Goal: Find specific page/section: Find specific page/section

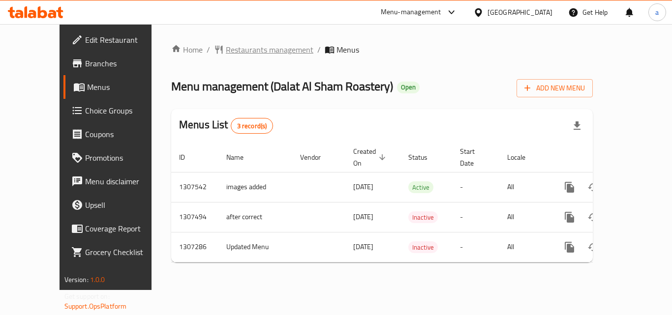
click at [226, 45] on span "Restaurants management" at bounding box center [270, 50] width 88 height 12
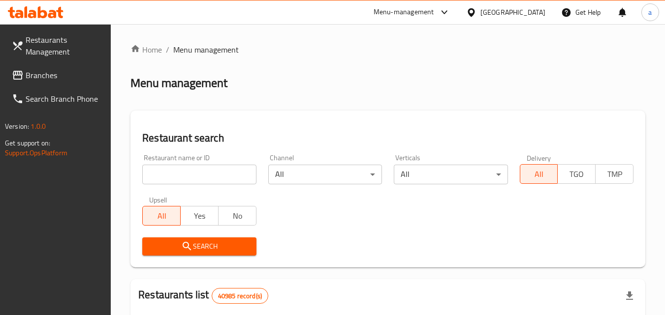
click at [196, 171] on input "search" at bounding box center [199, 175] width 114 height 20
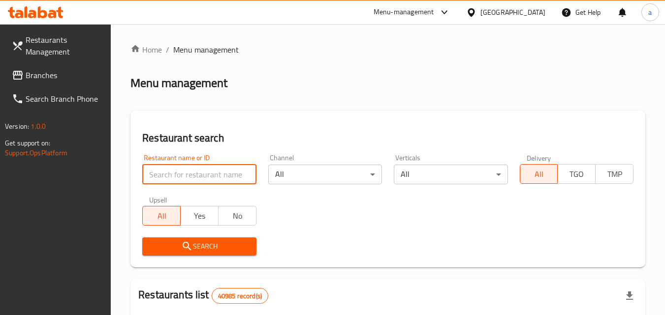
paste input "703842"
type input "703842"
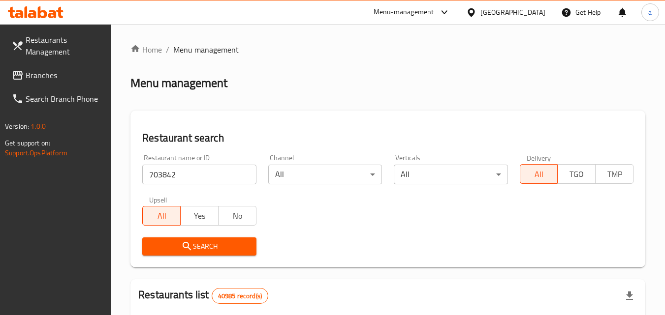
drag, startPoint x: 215, startPoint y: 251, endPoint x: 207, endPoint y: 251, distance: 7.9
click at [215, 251] on span "Search" at bounding box center [199, 247] width 98 height 12
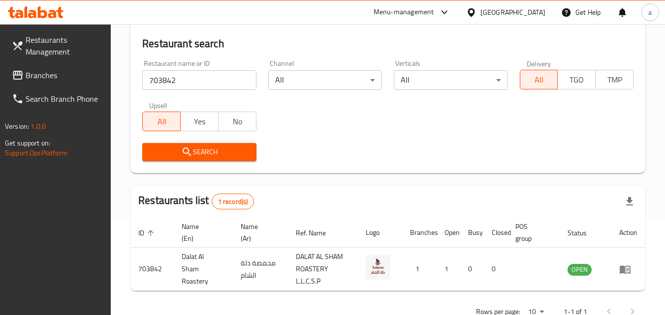
scroll to position [98, 0]
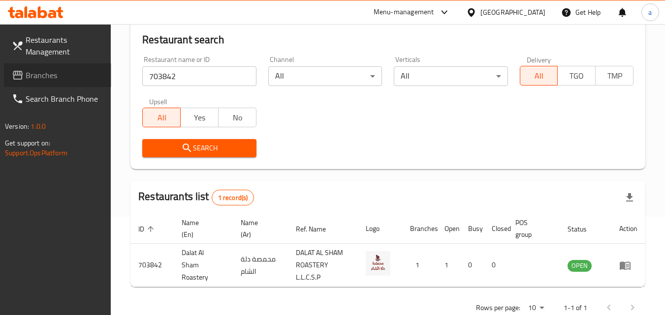
click at [50, 69] on span "Branches" at bounding box center [65, 75] width 78 height 12
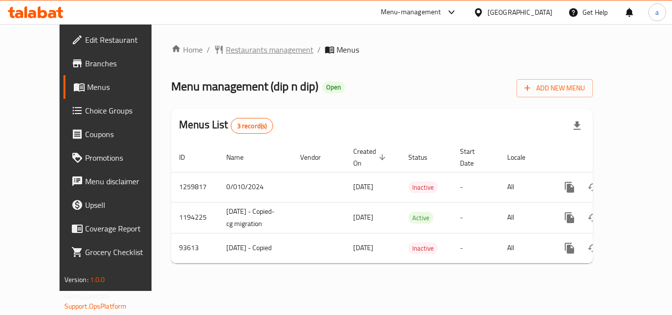
click at [226, 49] on span "Restaurants management" at bounding box center [270, 50] width 88 height 12
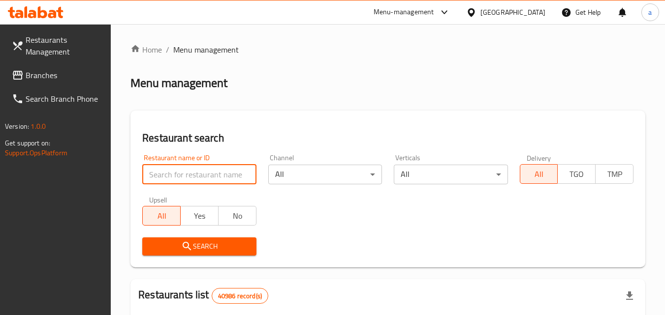
click at [212, 175] on input "search" at bounding box center [199, 175] width 114 height 20
paste input "600843"
type input "600843"
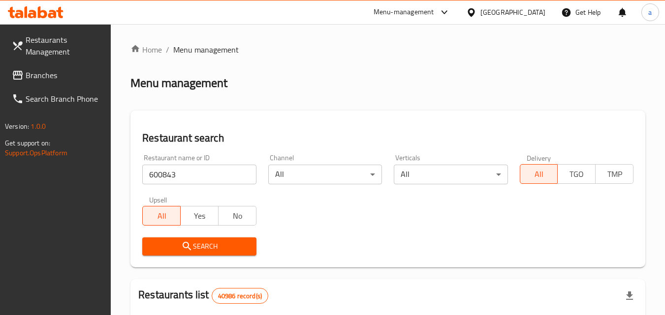
click at [200, 238] on button "Search" at bounding box center [199, 247] width 114 height 18
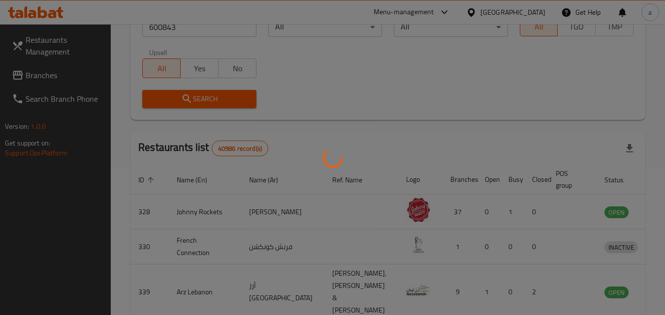
scroll to position [115, 0]
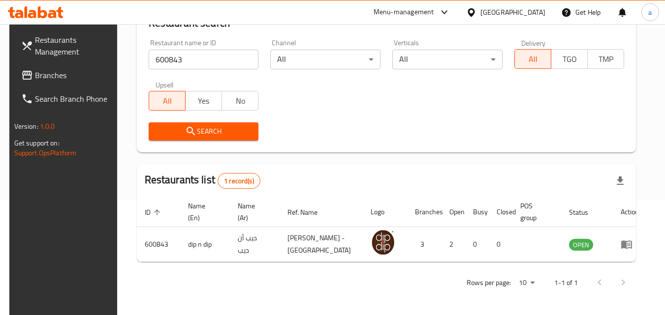
drag, startPoint x: 95, startPoint y: 81, endPoint x: 87, endPoint y: 84, distance: 8.7
click at [95, 81] on link "Branches" at bounding box center [66, 75] width 107 height 24
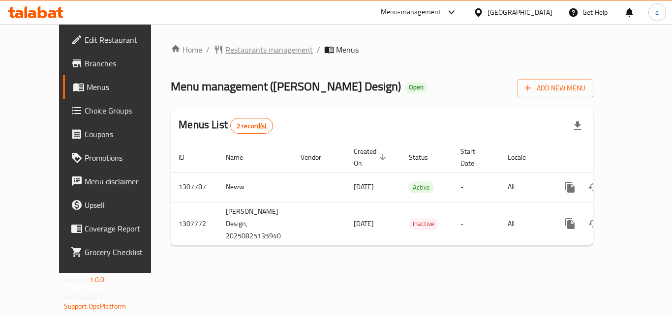
click at [225, 54] on span "Restaurants management" at bounding box center [269, 50] width 88 height 12
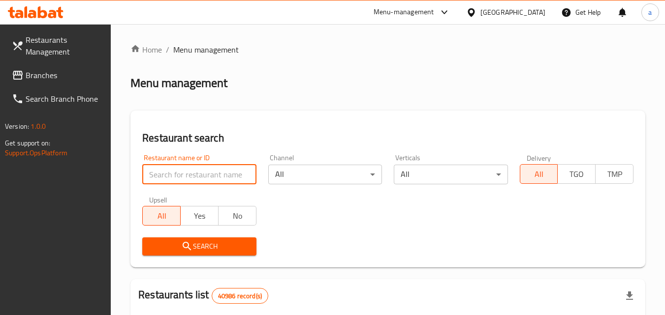
drag, startPoint x: 187, startPoint y: 165, endPoint x: 185, endPoint y: 180, distance: 14.8
click at [187, 165] on input "search" at bounding box center [199, 175] width 114 height 20
paste input "704633"
type input "704633"
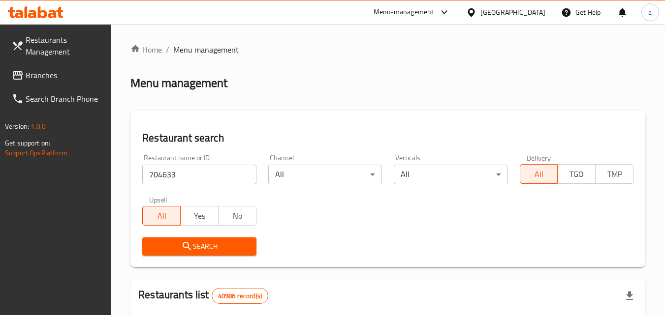
drag, startPoint x: 174, startPoint y: 242, endPoint x: 180, endPoint y: 232, distance: 11.1
click at [175, 241] on span "Search" at bounding box center [199, 247] width 98 height 12
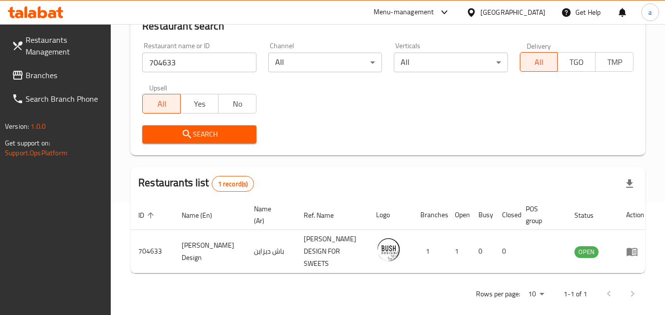
scroll to position [115, 0]
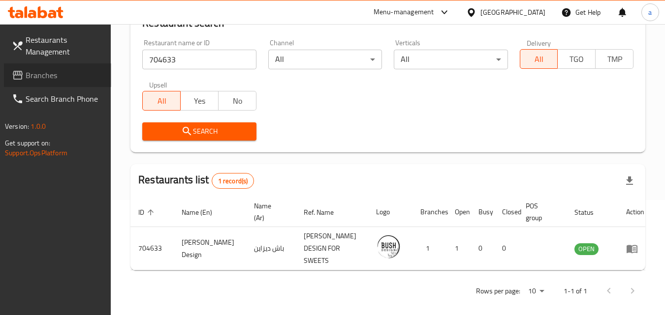
click at [63, 68] on link "Branches" at bounding box center [57, 75] width 107 height 24
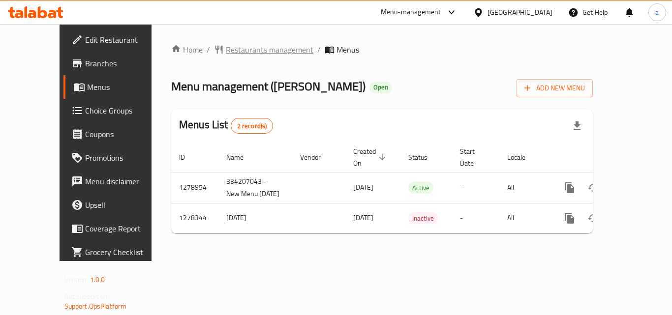
click at [226, 51] on span "Restaurants management" at bounding box center [270, 50] width 88 height 12
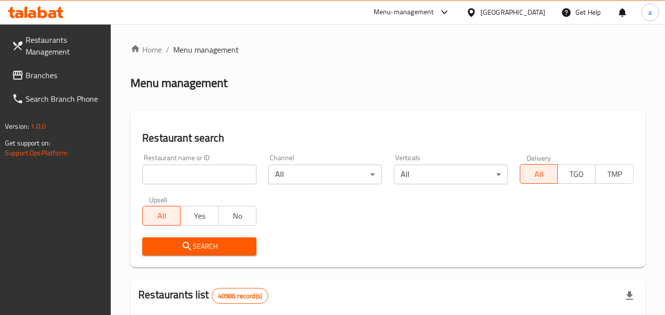
drag, startPoint x: 219, startPoint y: 170, endPoint x: 213, endPoint y: 184, distance: 15.2
click at [219, 170] on input "search" at bounding box center [199, 175] width 114 height 20
paste input "692881"
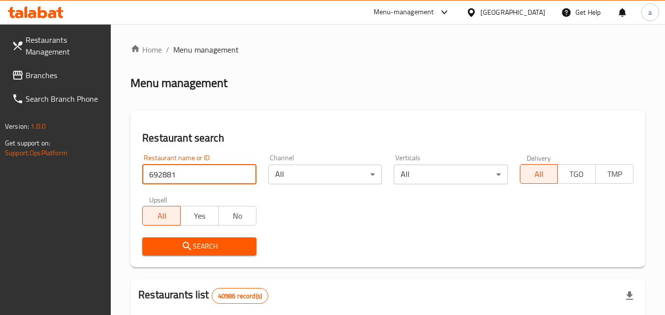
type input "692881"
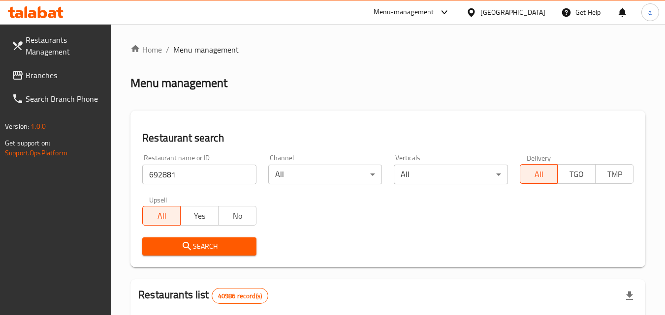
click at [163, 250] on span "Search" at bounding box center [199, 247] width 98 height 12
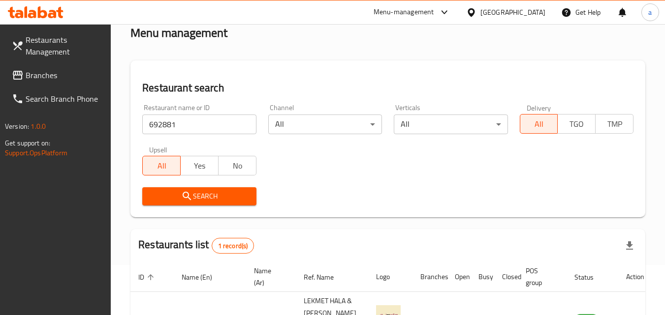
scroll to position [124, 0]
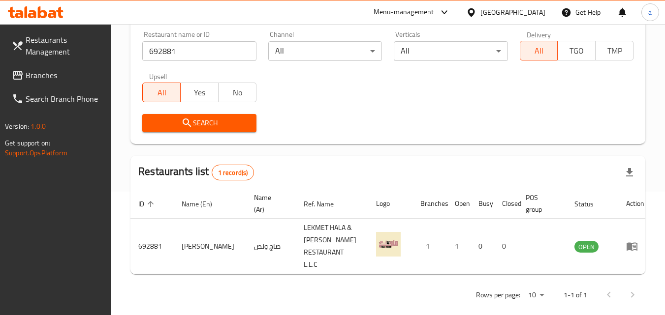
click at [41, 72] on span "Branches" at bounding box center [65, 75] width 78 height 12
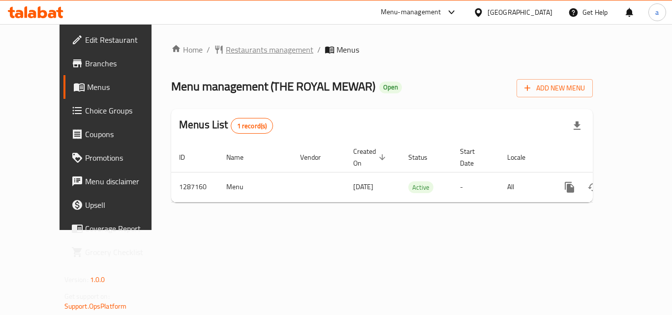
click at [226, 50] on span "Restaurants management" at bounding box center [270, 50] width 88 height 12
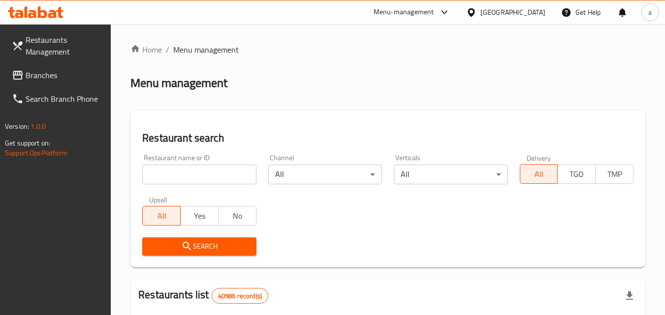
click at [190, 177] on input "search" at bounding box center [199, 175] width 114 height 20
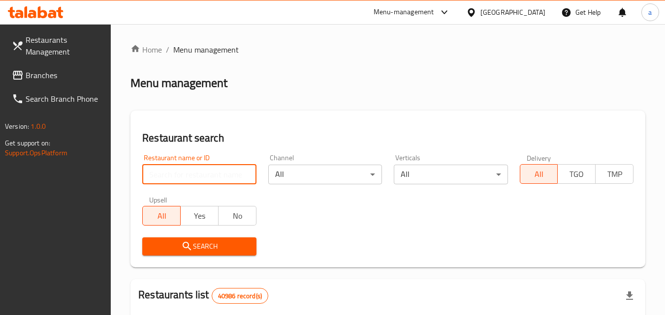
paste input "696596"
type input "696596"
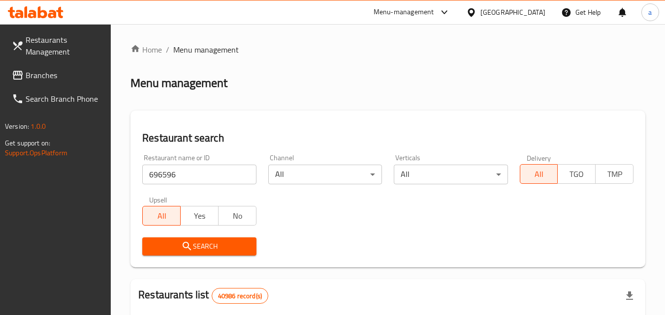
click at [178, 239] on button "Search" at bounding box center [199, 247] width 114 height 18
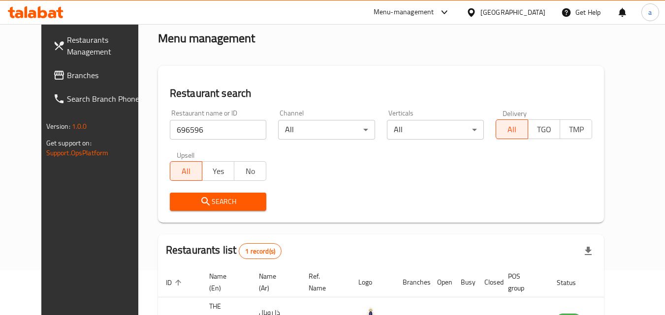
scroll to position [98, 0]
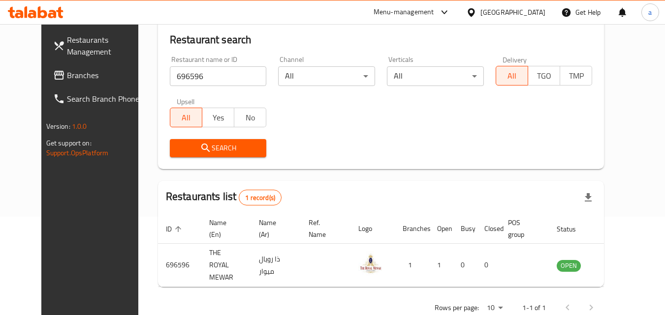
click at [45, 68] on link "Branches" at bounding box center [98, 75] width 107 height 24
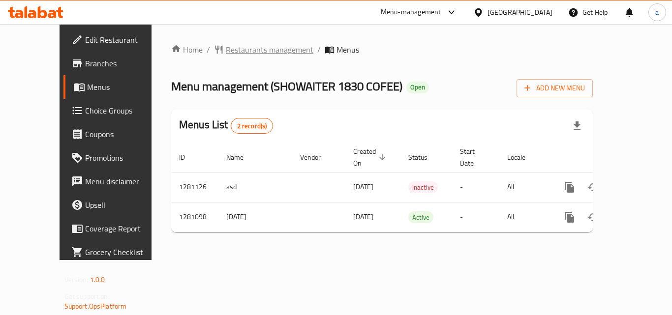
click at [245, 52] on span "Restaurants management" at bounding box center [270, 50] width 88 height 12
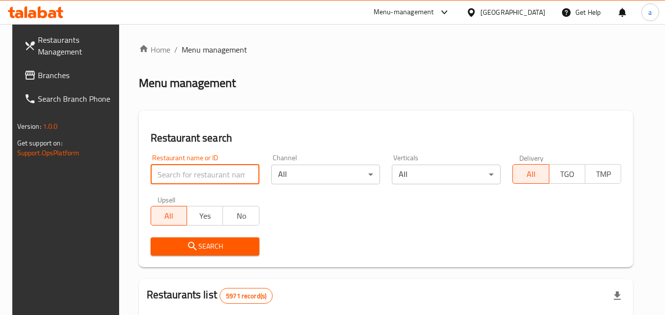
click at [217, 177] on input "search" at bounding box center [205, 175] width 109 height 20
paste input "694166"
type input "694166"
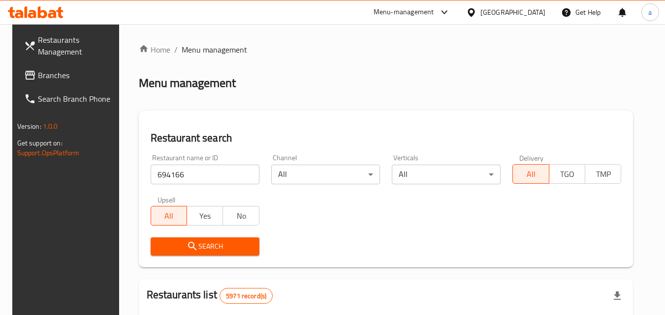
click at [204, 241] on span "Search" at bounding box center [204, 247] width 93 height 12
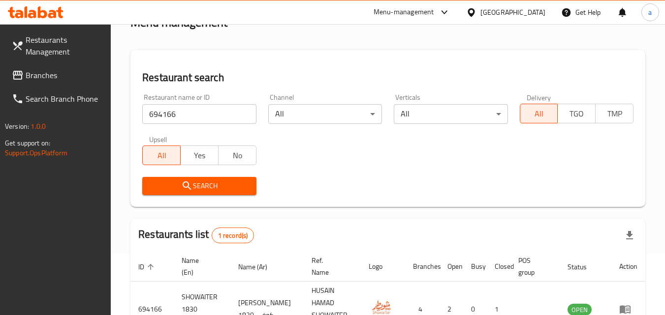
scroll to position [98, 0]
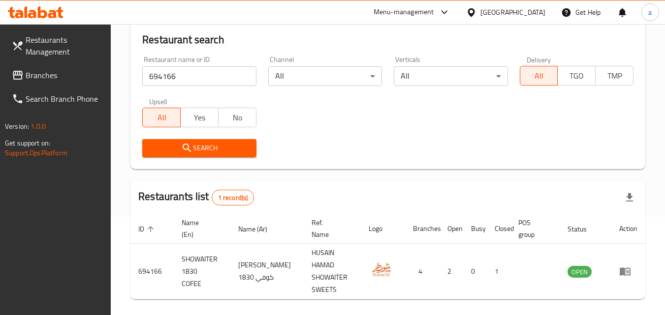
click at [62, 77] on span "Branches" at bounding box center [65, 75] width 78 height 12
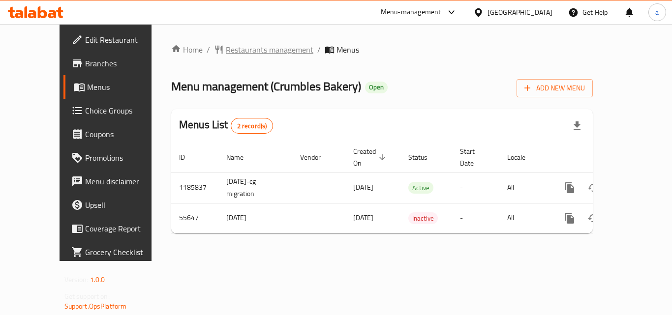
click at [226, 46] on span "Restaurants management" at bounding box center [270, 50] width 88 height 12
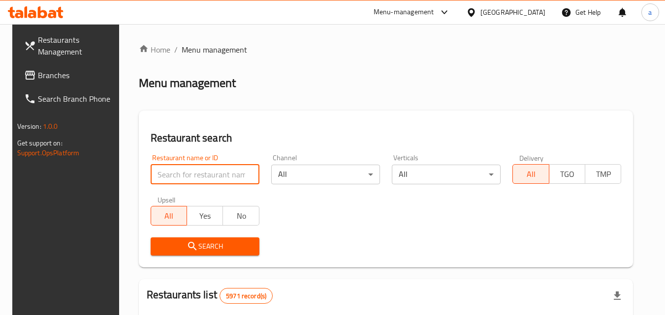
click at [219, 179] on input "search" at bounding box center [205, 175] width 109 height 20
paste input "27394"
type input "27394"
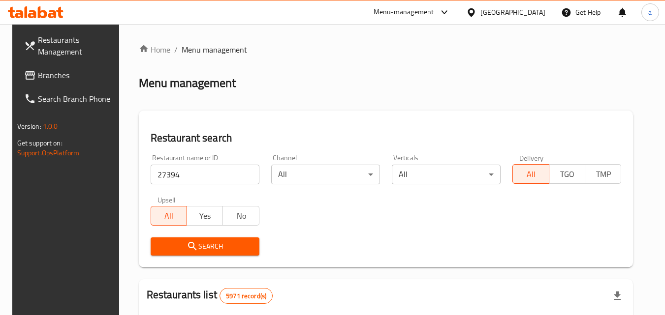
click at [187, 247] on icon "submit" at bounding box center [193, 247] width 12 height 12
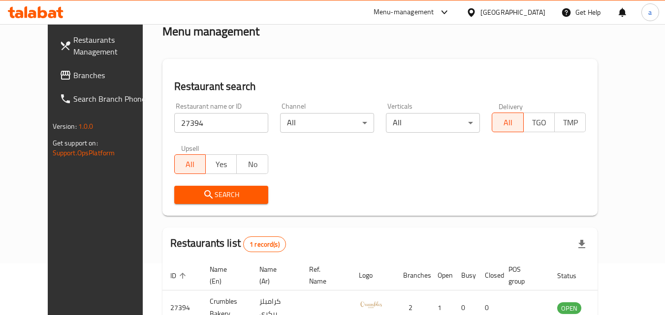
scroll to position [98, 0]
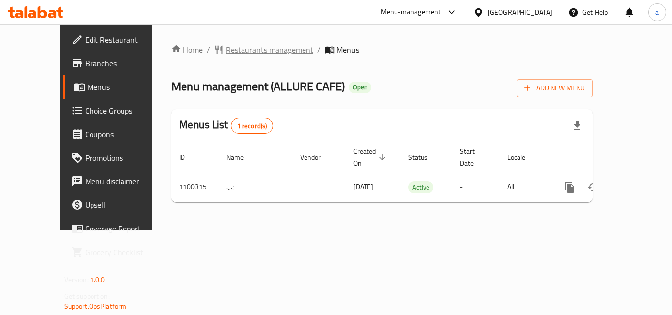
click at [250, 44] on span "Restaurants management" at bounding box center [270, 50] width 88 height 12
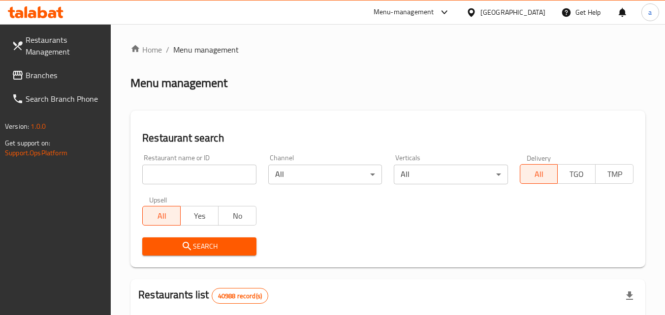
click at [164, 173] on input "search" at bounding box center [199, 175] width 114 height 20
paste input "665174"
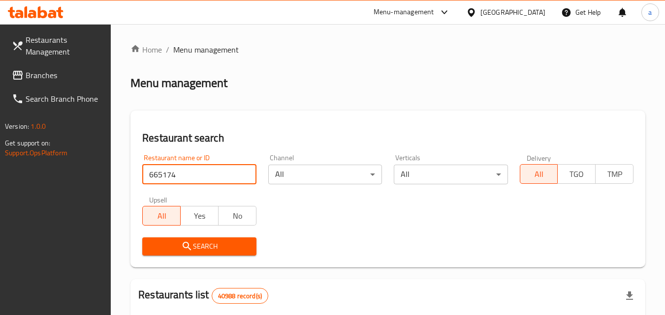
type input "665174"
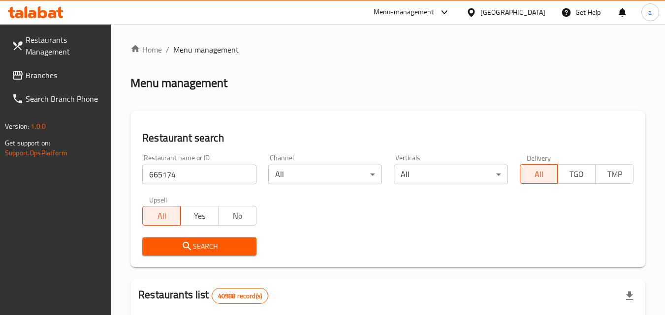
click at [161, 246] on span "Search" at bounding box center [199, 247] width 98 height 12
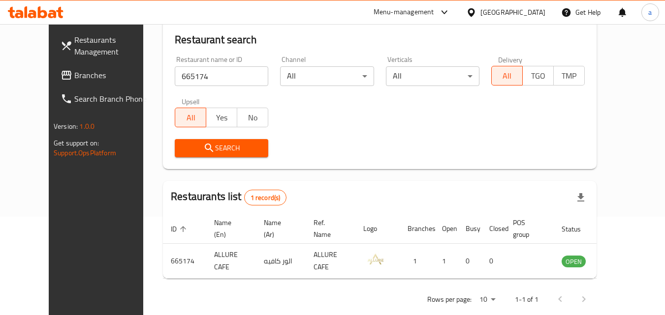
scroll to position [115, 0]
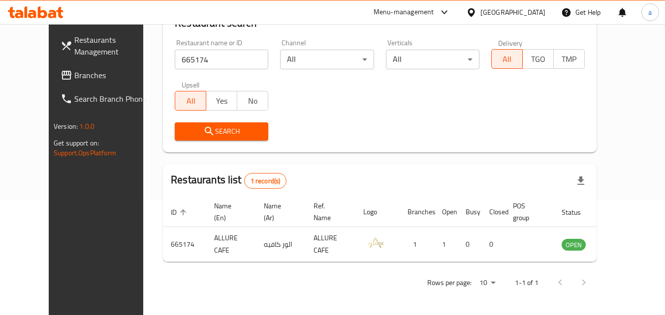
drag, startPoint x: 84, startPoint y: 71, endPoint x: 92, endPoint y: 71, distance: 7.9
click at [84, 71] on span "Branches" at bounding box center [113, 75] width 78 height 12
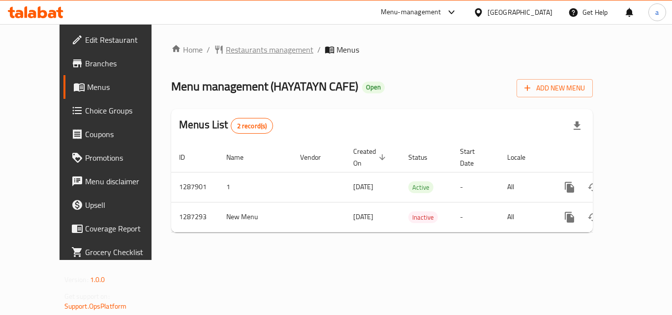
click at [233, 53] on span "Restaurants management" at bounding box center [270, 50] width 88 height 12
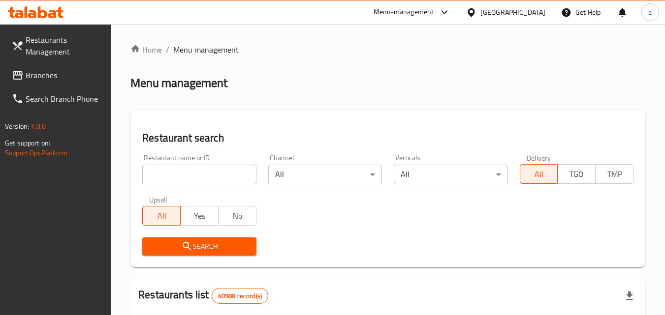
click at [159, 181] on input "search" at bounding box center [199, 175] width 114 height 20
paste input "696642"
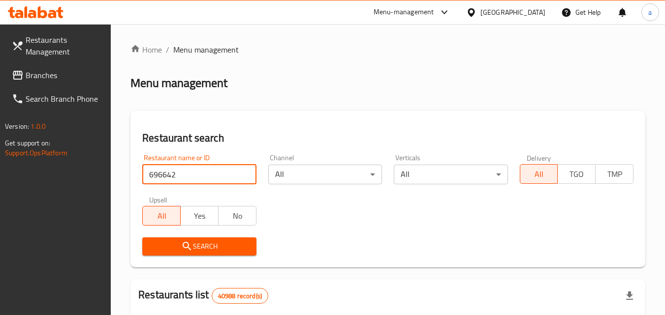
type input "696642"
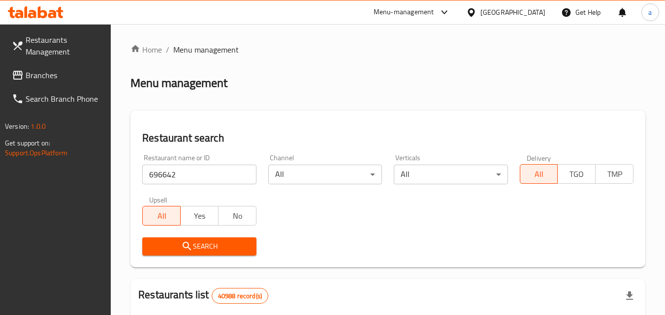
click at [167, 241] on span "Search" at bounding box center [199, 247] width 98 height 12
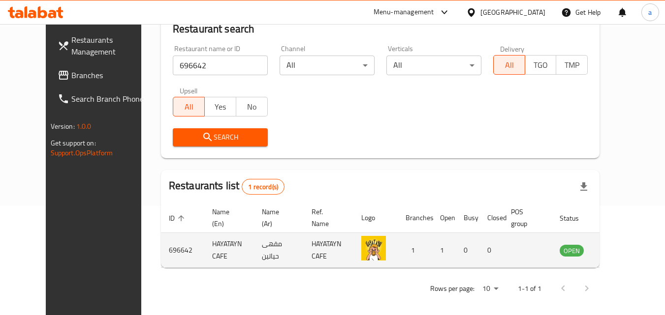
scroll to position [115, 0]
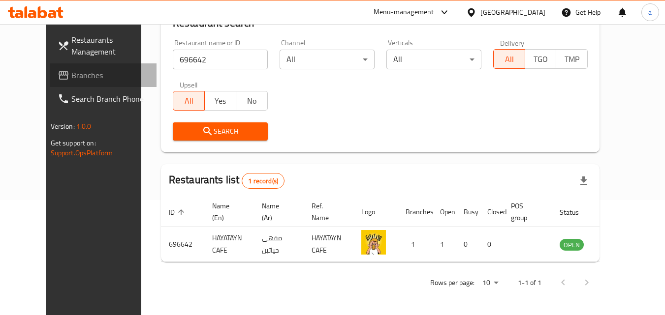
click at [71, 75] on span "Branches" at bounding box center [110, 75] width 78 height 12
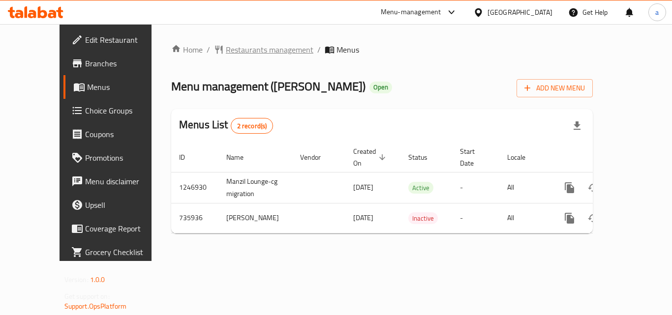
click at [226, 52] on span "Restaurants management" at bounding box center [270, 50] width 88 height 12
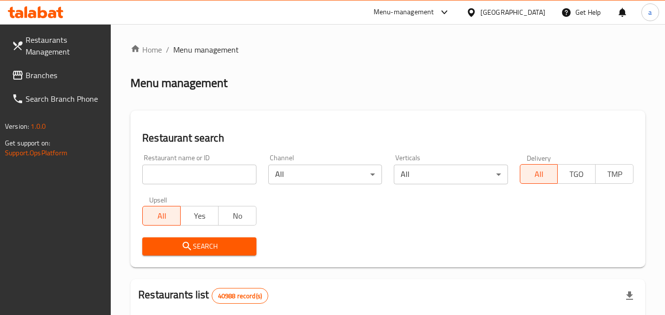
click at [190, 178] on input "search" at bounding box center [199, 175] width 114 height 20
paste input "647309"
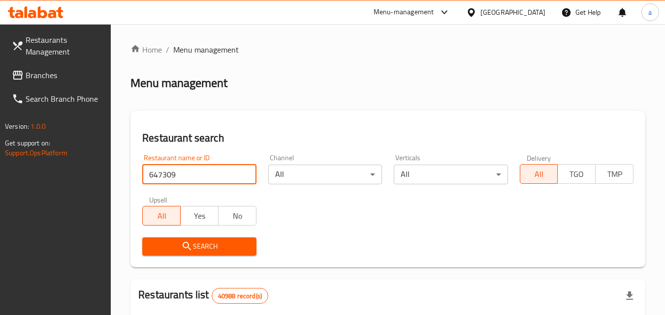
type input "647309"
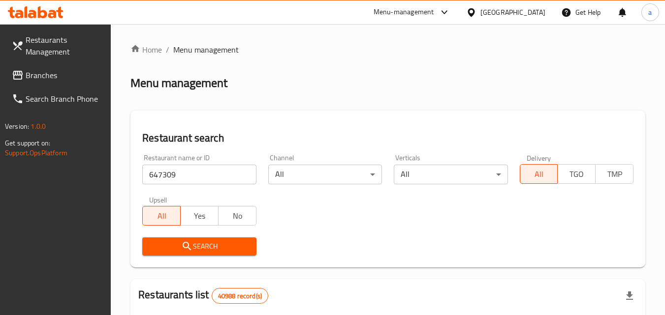
click at [172, 250] on span "Search" at bounding box center [199, 247] width 98 height 12
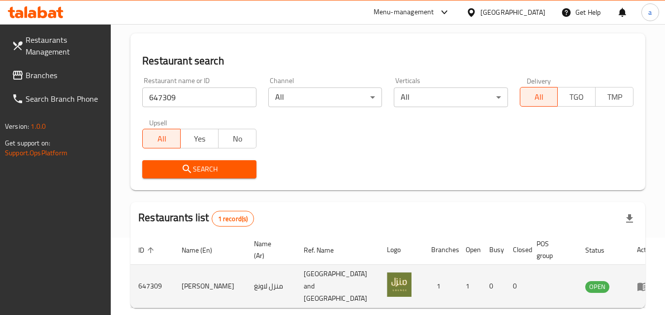
scroll to position [98, 0]
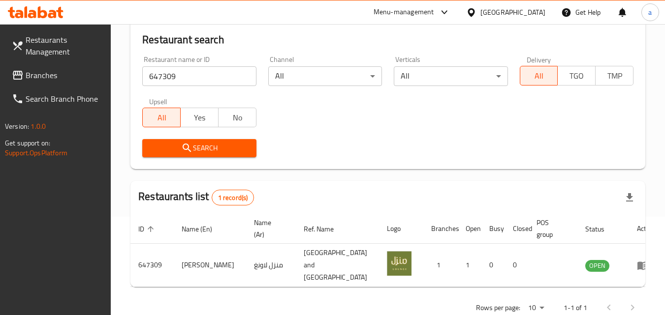
click at [78, 76] on span "Branches" at bounding box center [65, 75] width 78 height 12
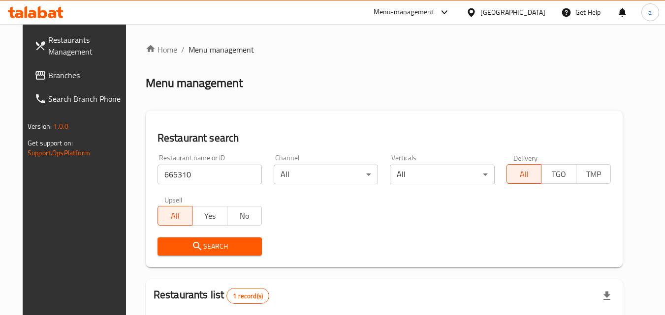
click at [63, 78] on span "Branches" at bounding box center [87, 75] width 78 height 12
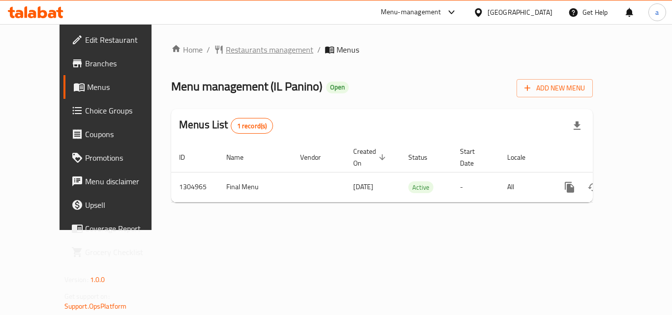
click at [226, 49] on span "Restaurants management" at bounding box center [270, 50] width 88 height 12
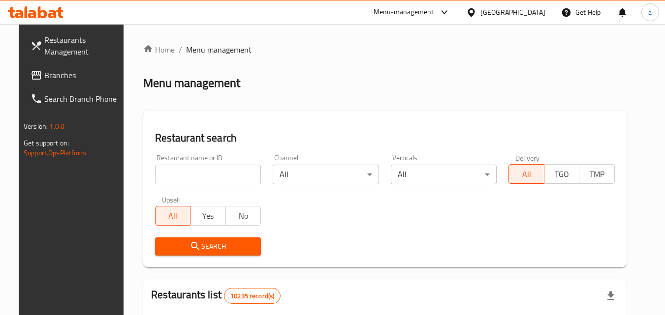
click at [209, 186] on div "Restaurant name or ID Restaurant name or ID" at bounding box center [208, 170] width 118 height 42
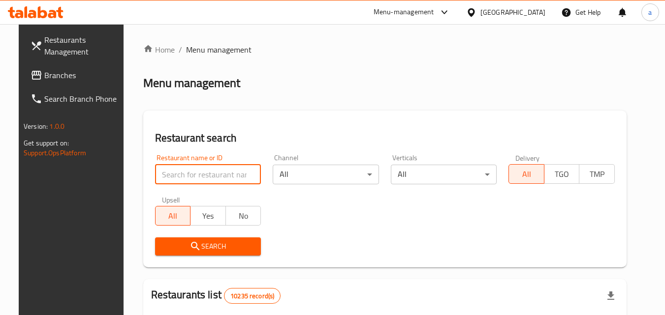
click at [191, 178] on input "search" at bounding box center [208, 175] width 106 height 20
paste input "703497"
type input "703497"
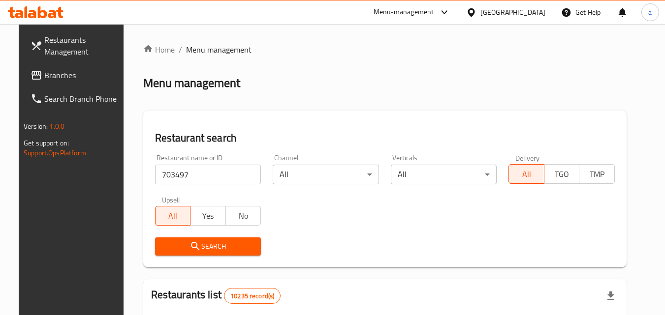
click at [190, 241] on span "Search" at bounding box center [208, 247] width 91 height 12
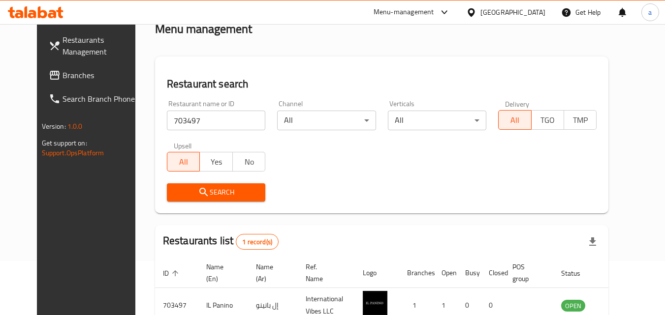
scroll to position [98, 0]
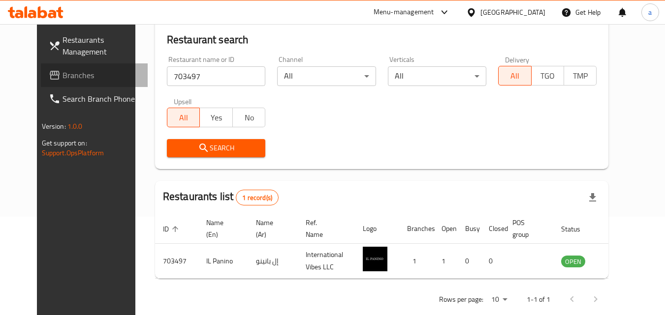
click at [66, 85] on link "Branches" at bounding box center [94, 75] width 107 height 24
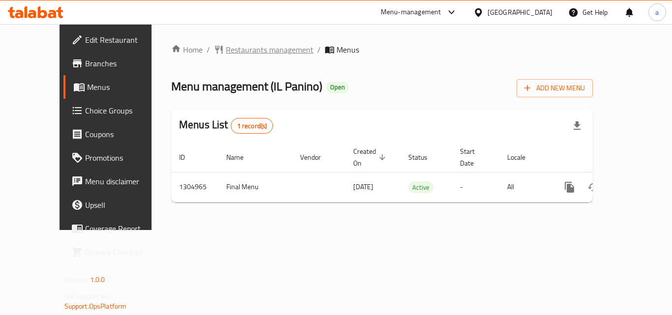
click at [226, 53] on span "Restaurants management" at bounding box center [270, 50] width 88 height 12
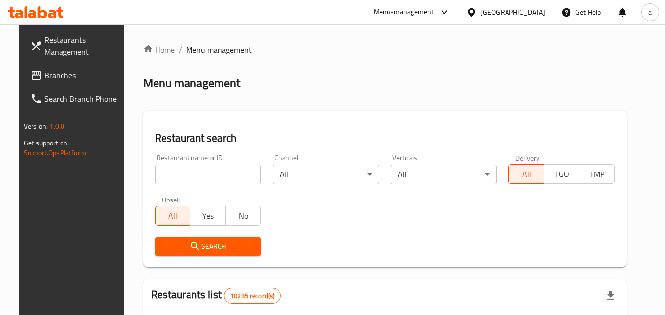
click at [171, 177] on input "search" at bounding box center [208, 175] width 106 height 20
paste input "703497"
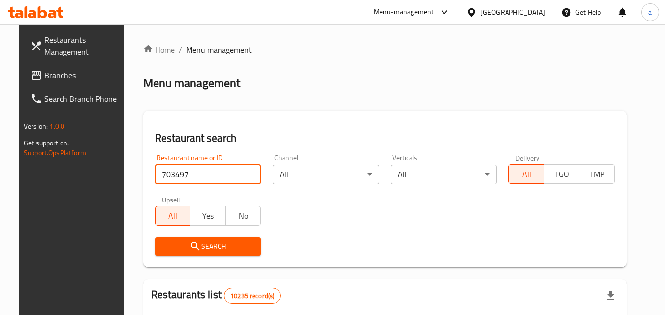
type input "703497"
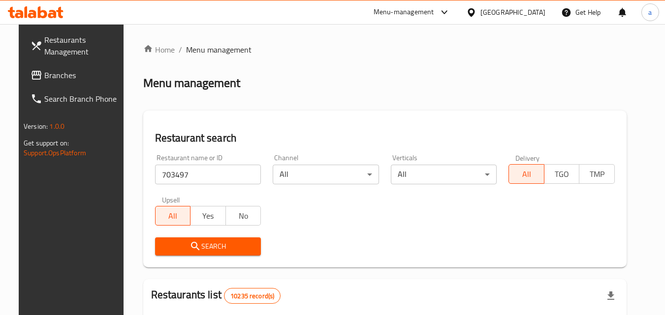
click at [173, 241] on span "Search" at bounding box center [208, 247] width 91 height 12
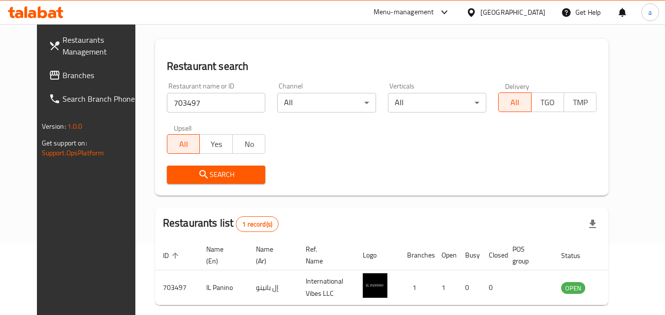
scroll to position [98, 0]
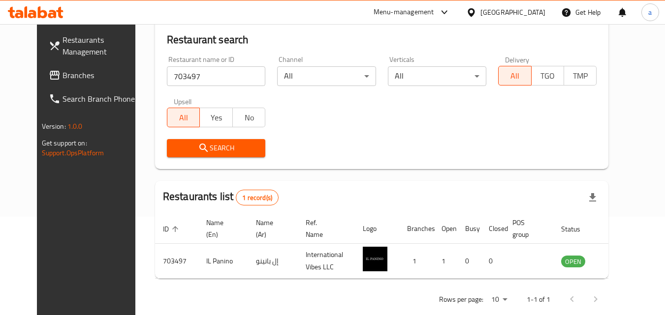
drag, startPoint x: 67, startPoint y: 77, endPoint x: 32, endPoint y: 82, distance: 35.8
click at [67, 77] on span "Branches" at bounding box center [101, 75] width 78 height 12
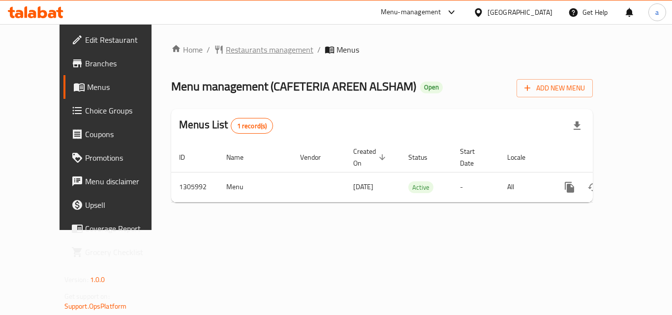
click at [239, 48] on span "Restaurants management" at bounding box center [270, 50] width 88 height 12
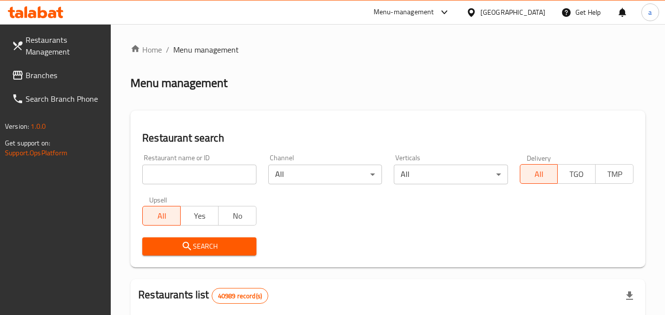
click at [195, 179] on input "search" at bounding box center [199, 175] width 114 height 20
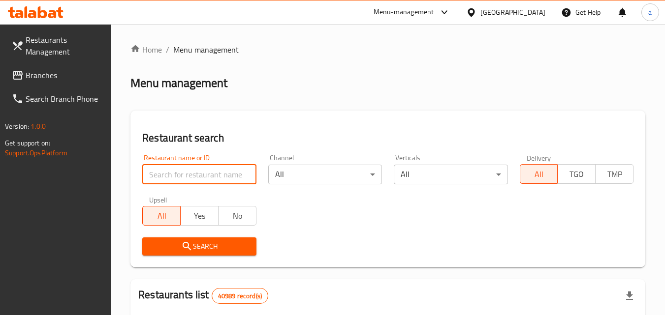
paste input "703899"
type input "703899"
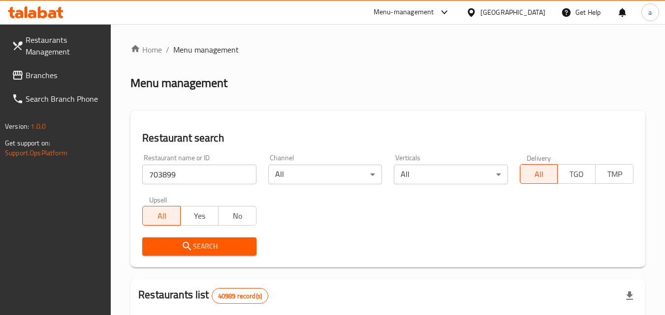
click at [182, 242] on icon "submit" at bounding box center [187, 247] width 12 height 12
click at [70, 82] on link "Branches" at bounding box center [57, 75] width 107 height 24
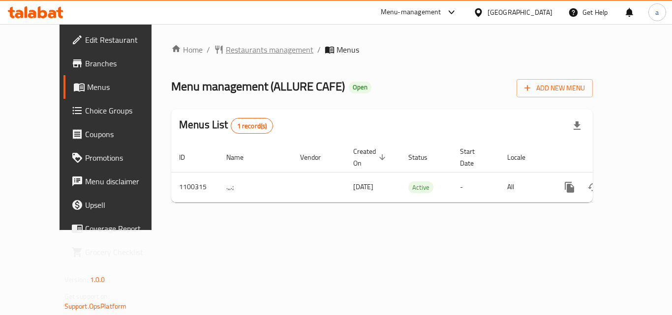
click at [230, 47] on span "Restaurants management" at bounding box center [270, 50] width 88 height 12
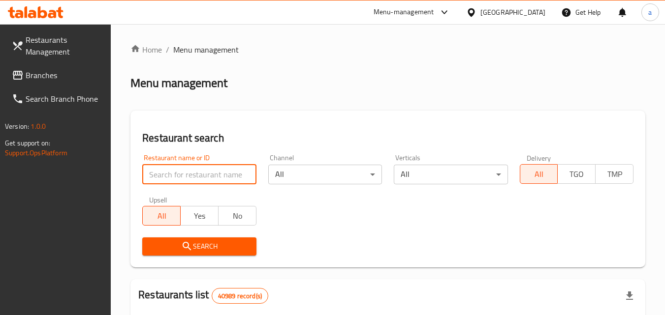
click at [218, 171] on input "search" at bounding box center [199, 175] width 114 height 20
paste input "665174"
type input "665174"
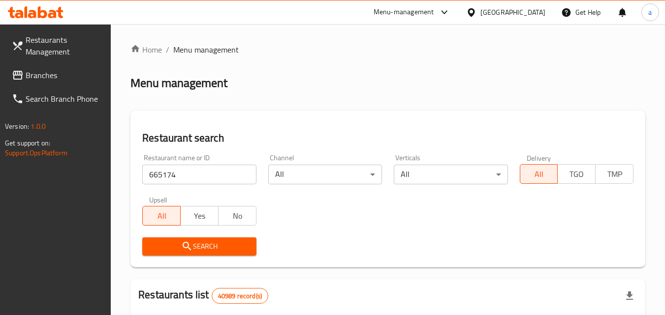
click at [199, 249] on span "Search" at bounding box center [199, 247] width 98 height 12
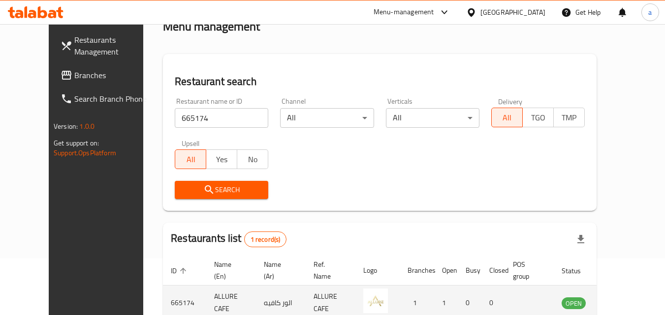
scroll to position [115, 0]
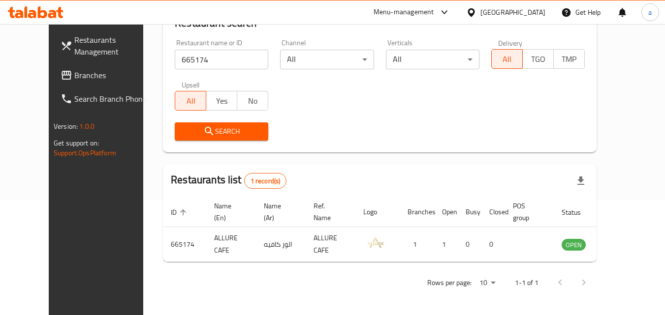
click at [71, 67] on link "Branches" at bounding box center [106, 75] width 107 height 24
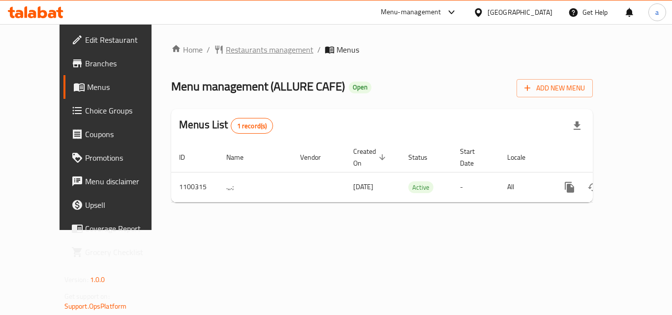
click at [241, 50] on span "Restaurants management" at bounding box center [270, 50] width 88 height 12
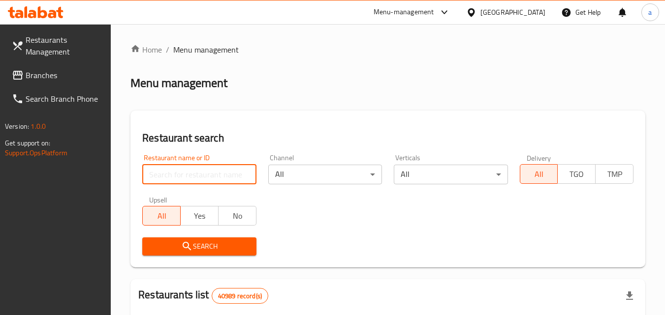
drag, startPoint x: 206, startPoint y: 176, endPoint x: 201, endPoint y: 175, distance: 5.0
click at [205, 176] on input "search" at bounding box center [199, 175] width 114 height 20
paste input "665174"
type input "665174"
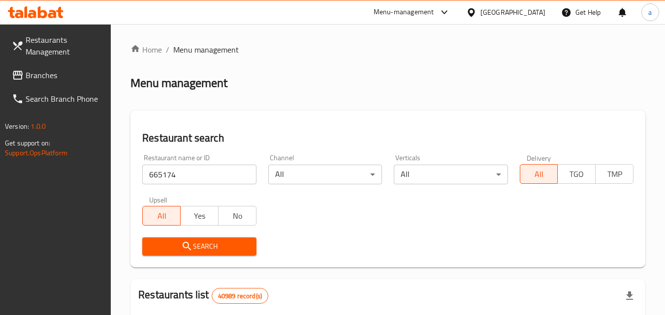
click at [186, 245] on icon "submit" at bounding box center [187, 247] width 12 height 12
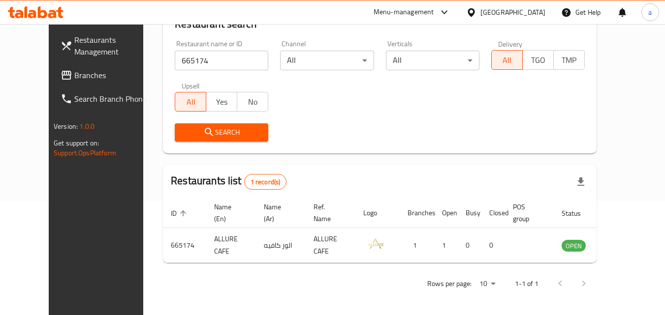
scroll to position [115, 0]
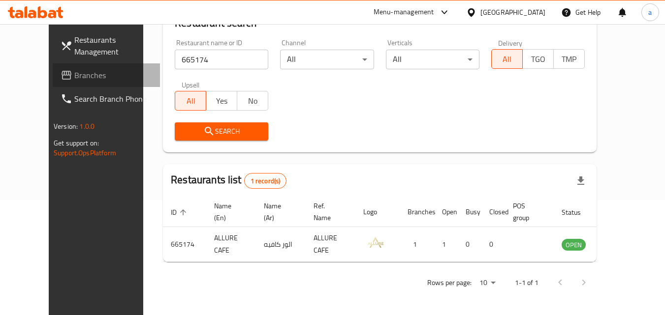
click at [74, 75] on span "Branches" at bounding box center [113, 75] width 78 height 12
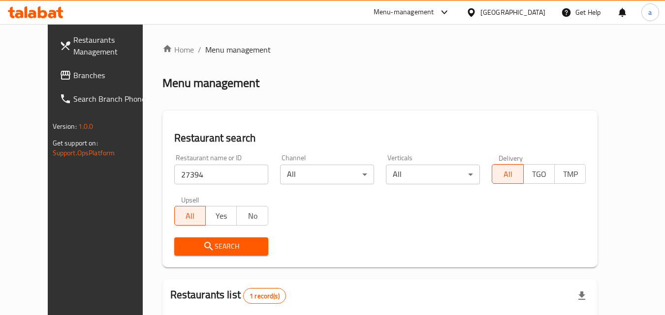
scroll to position [98, 0]
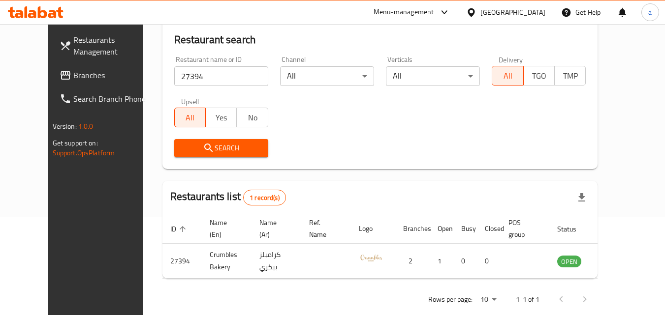
click at [73, 80] on span "Branches" at bounding box center [112, 75] width 78 height 12
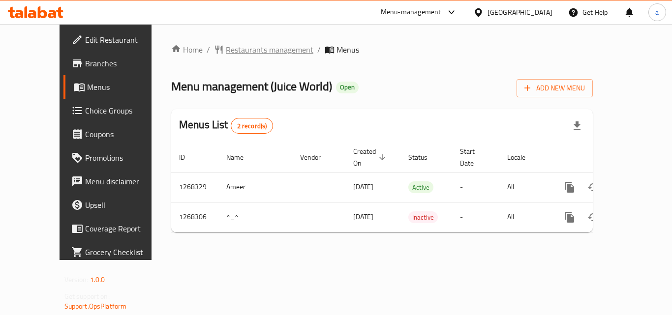
click at [236, 51] on span "Restaurants management" at bounding box center [270, 50] width 88 height 12
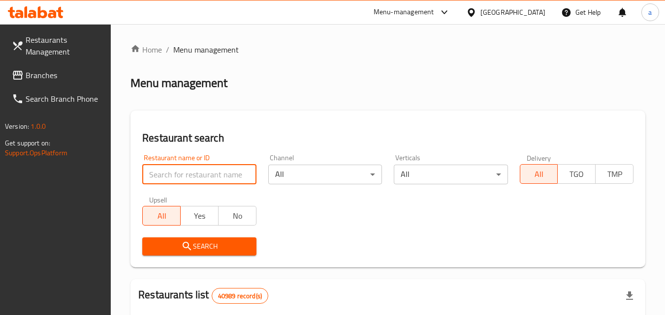
click at [206, 175] on input "search" at bounding box center [199, 175] width 114 height 20
click at [194, 168] on input "search" at bounding box center [199, 175] width 114 height 20
click at [183, 176] on input "search" at bounding box center [199, 175] width 114 height 20
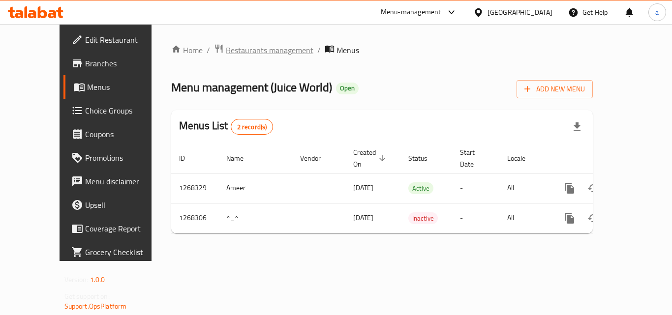
click at [226, 50] on span "Restaurants management" at bounding box center [270, 50] width 88 height 12
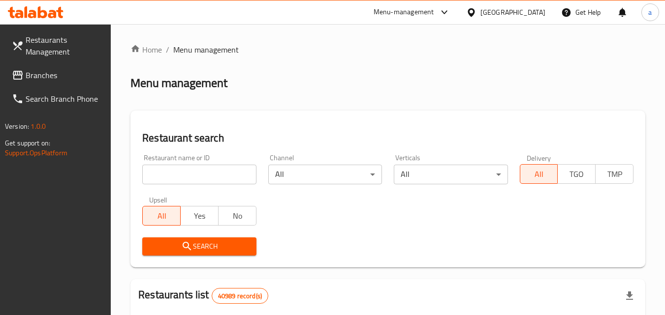
click at [181, 175] on input "search" at bounding box center [199, 175] width 114 height 20
paste input "688074"
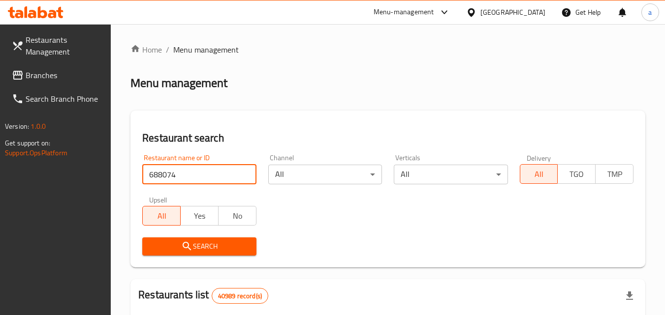
type input "688074"
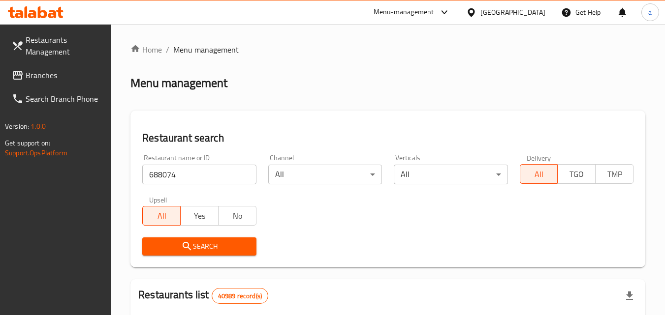
click at [173, 246] on span "Search" at bounding box center [199, 247] width 98 height 12
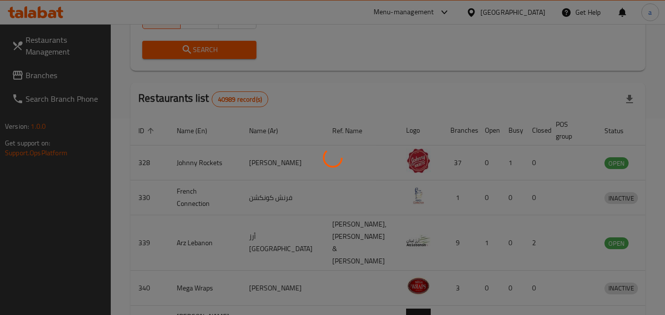
scroll to position [115, 0]
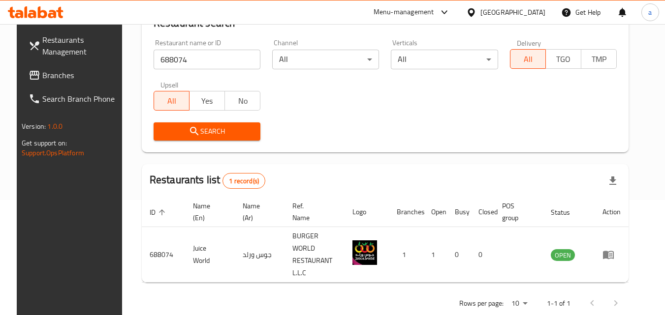
click at [60, 74] on span "Branches" at bounding box center [81, 75] width 78 height 12
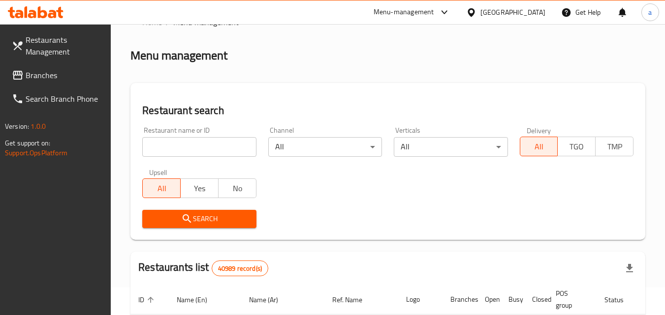
scroll to position [98, 0]
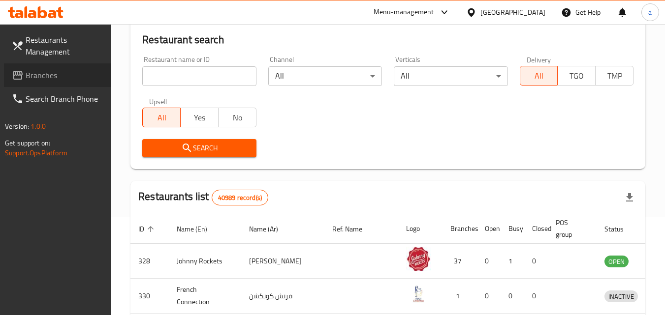
click at [64, 74] on span "Branches" at bounding box center [65, 75] width 78 height 12
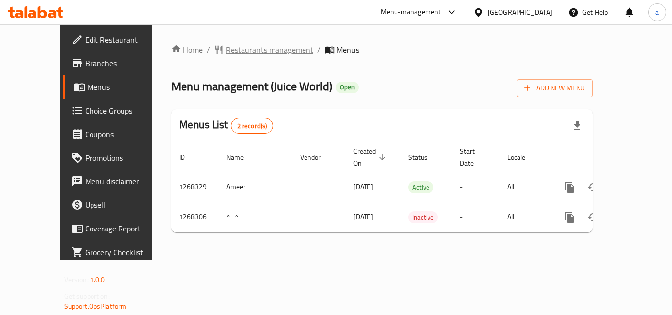
click at [226, 53] on span "Restaurants management" at bounding box center [270, 50] width 88 height 12
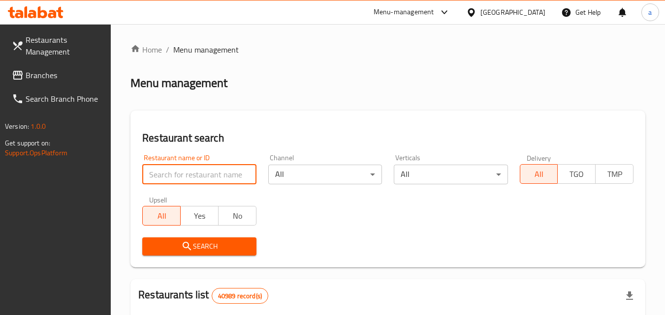
click at [193, 172] on input "search" at bounding box center [199, 175] width 114 height 20
paste input "688074"
type input "688074"
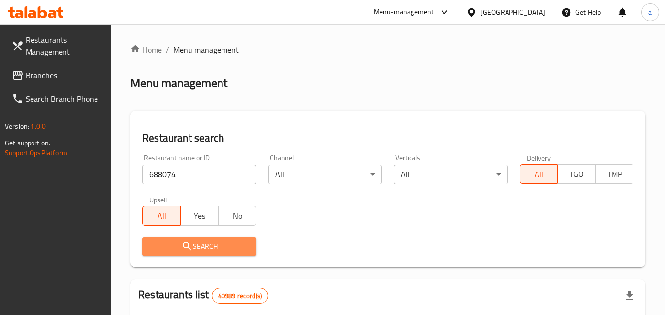
click at [192, 248] on icon "submit" at bounding box center [187, 247] width 12 height 12
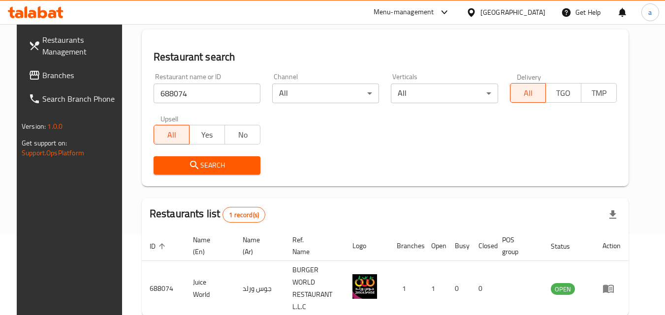
scroll to position [98, 0]
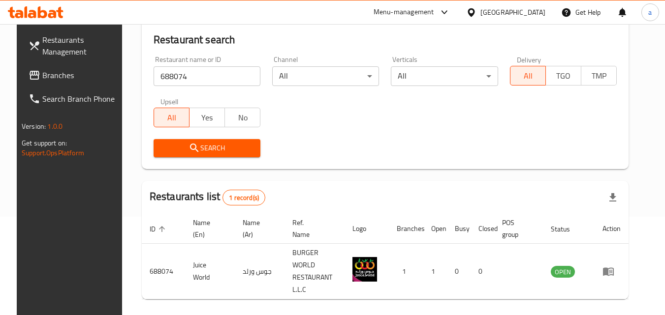
click at [92, 77] on span "Branches" at bounding box center [81, 75] width 78 height 12
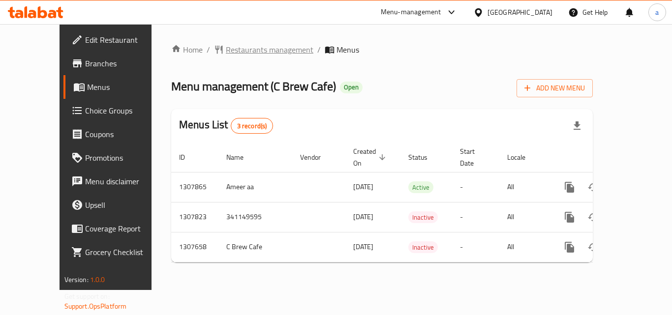
click at [229, 48] on span "Restaurants management" at bounding box center [270, 50] width 88 height 12
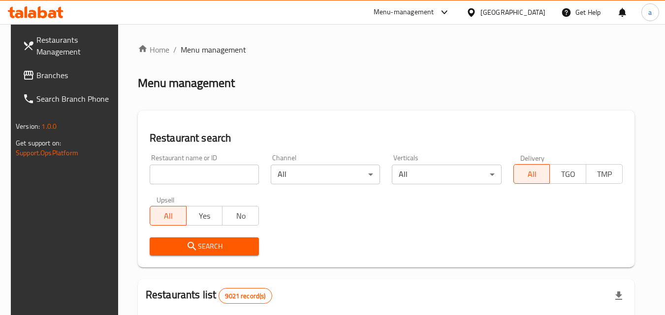
click at [203, 177] on input "search" at bounding box center [204, 175] width 109 height 20
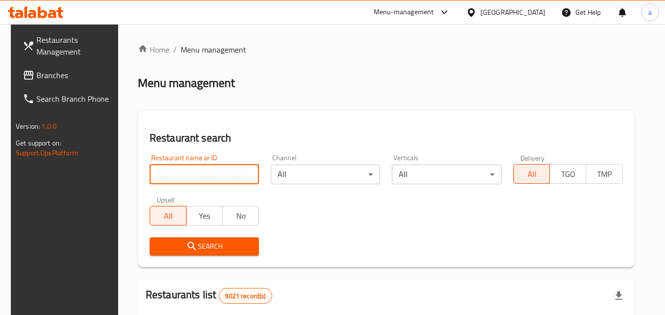
paste input "704575"
type input "704575"
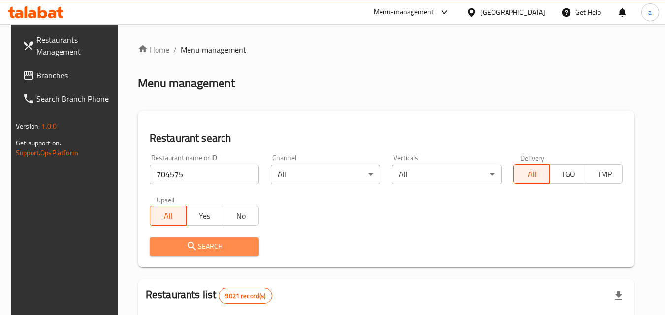
click at [202, 242] on span "Search" at bounding box center [204, 247] width 94 height 12
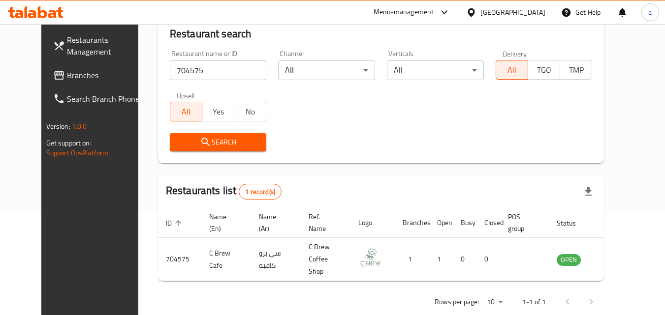
scroll to position [115, 0]
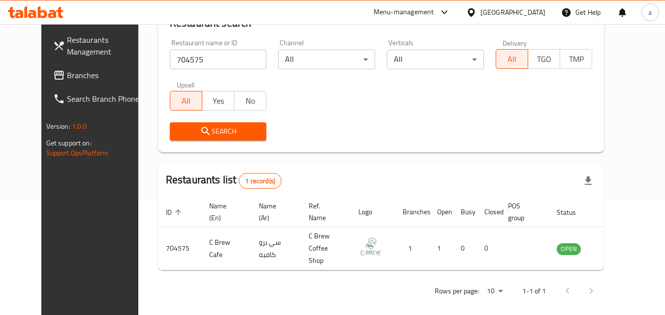
click at [67, 75] on span "Branches" at bounding box center [106, 75] width 78 height 12
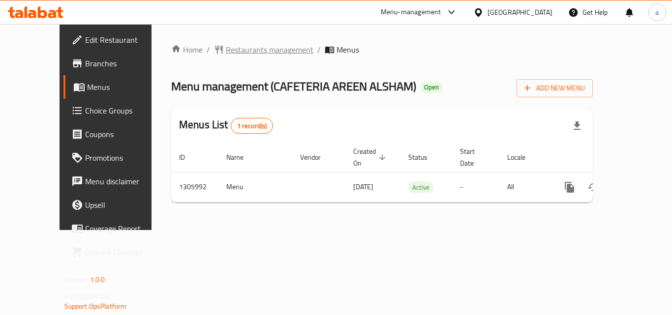
click at [226, 44] on span "Restaurants management" at bounding box center [270, 50] width 88 height 12
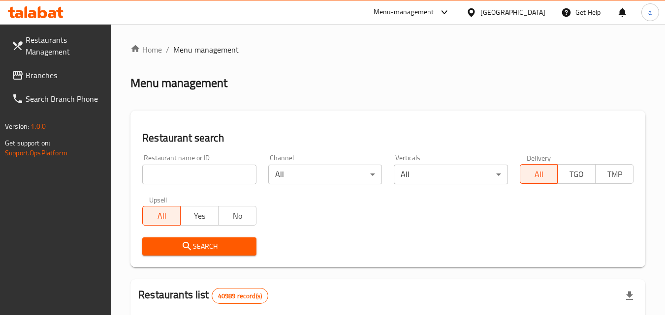
click at [184, 174] on input "search" at bounding box center [199, 175] width 114 height 20
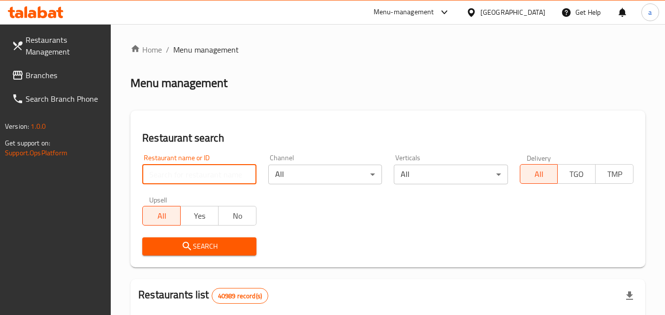
paste input "703899"
type input "703899"
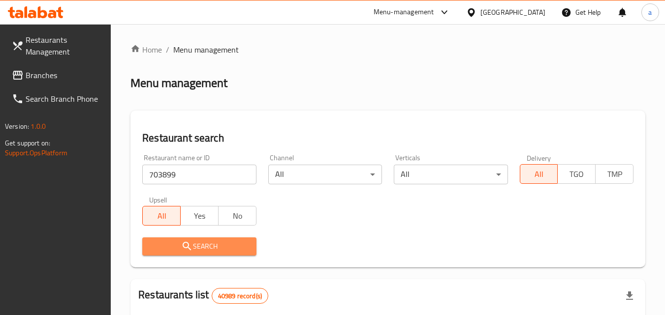
click at [181, 238] on button "Search" at bounding box center [199, 247] width 114 height 18
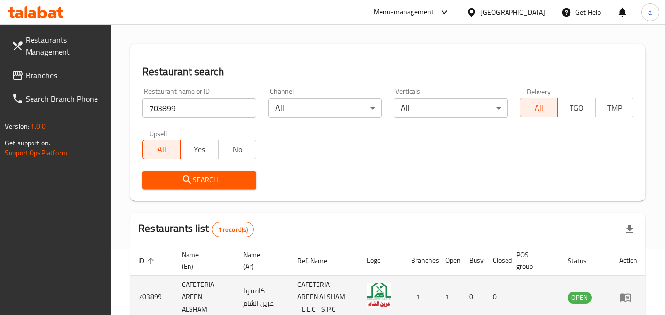
scroll to position [124, 0]
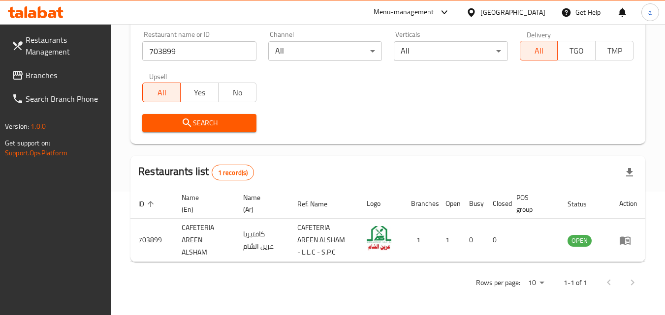
click at [79, 78] on span "Branches" at bounding box center [65, 75] width 78 height 12
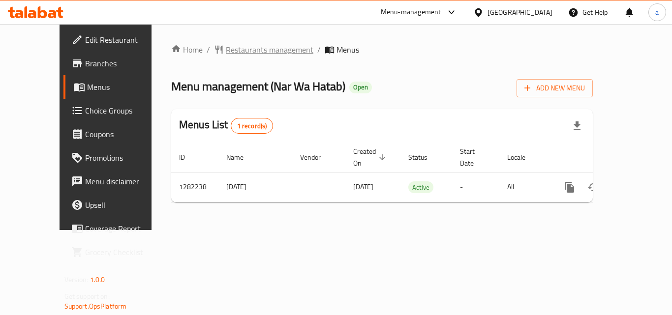
click at [226, 47] on span "Restaurants management" at bounding box center [270, 50] width 88 height 12
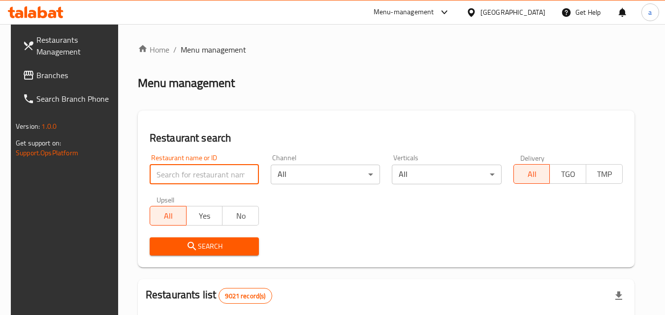
click at [207, 172] on input "search" at bounding box center [204, 175] width 109 height 20
paste input "694716"
type input "694716"
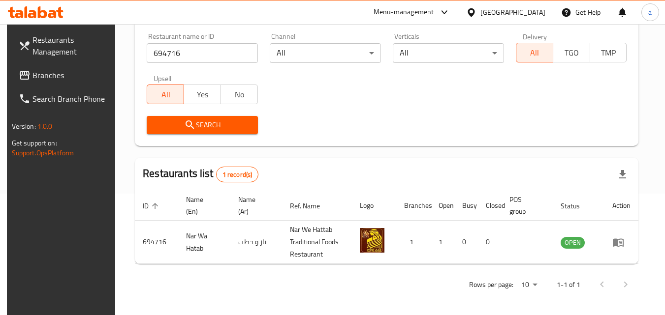
scroll to position [124, 0]
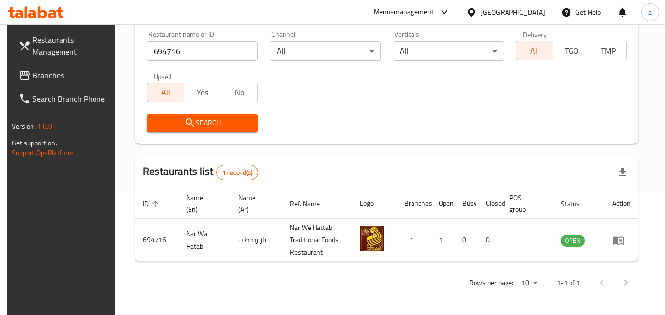
click at [67, 79] on span "Branches" at bounding box center [71, 75] width 78 height 12
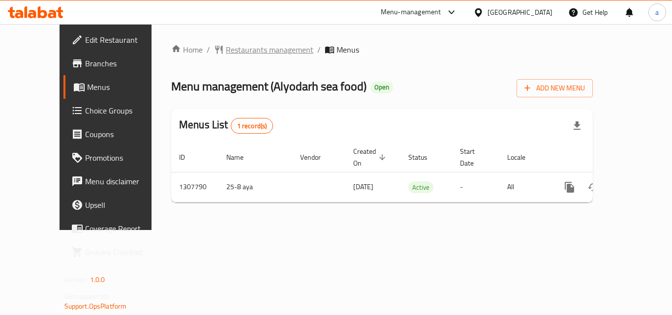
click at [234, 50] on span "Restaurants management" at bounding box center [270, 50] width 88 height 12
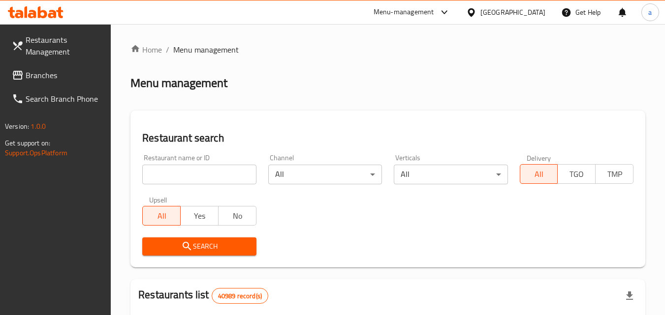
drag, startPoint x: 203, startPoint y: 159, endPoint x: 203, endPoint y: 167, distance: 7.4
click at [203, 160] on div "Restaurant name or ID Restaurant name or ID" at bounding box center [199, 170] width 114 height 30
click at [203, 167] on input "search" at bounding box center [199, 175] width 114 height 20
paste input "704419"
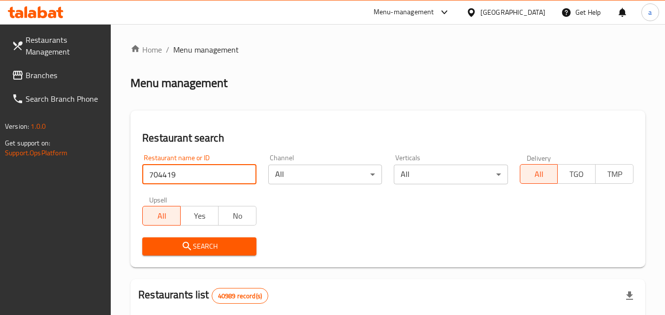
type input "704419"
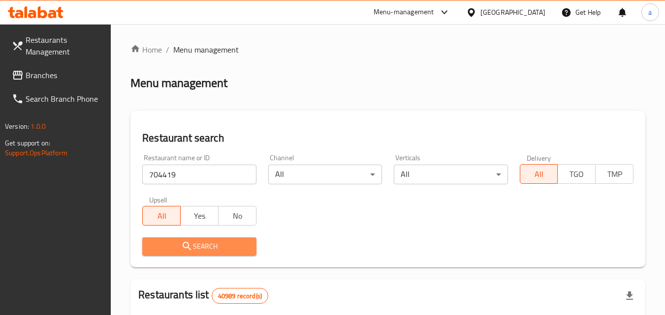
click at [184, 241] on span "Search" at bounding box center [199, 247] width 98 height 12
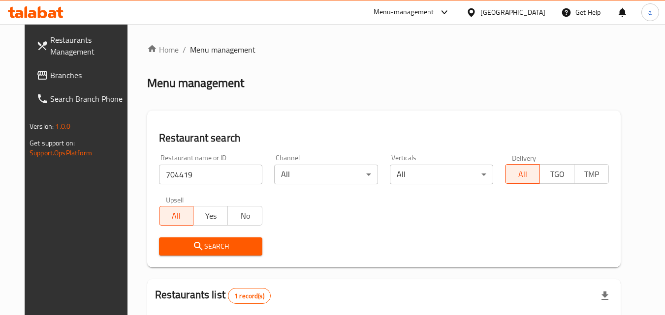
click at [215, 169] on input "704419" at bounding box center [211, 175] width 104 height 20
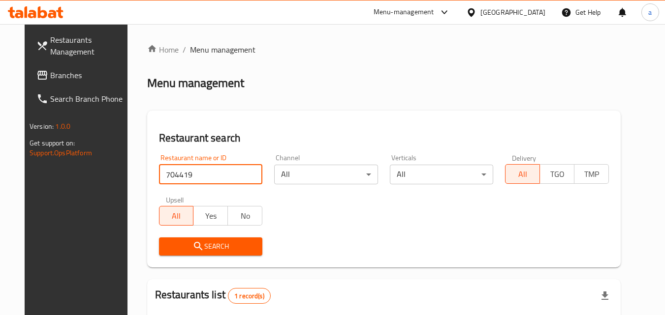
click at [215, 169] on input "704419" at bounding box center [211, 175] width 104 height 20
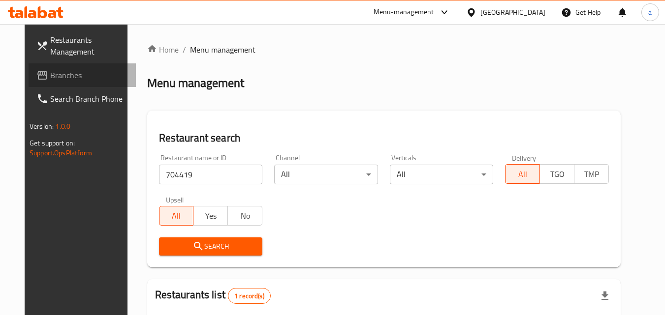
click at [70, 73] on span "Branches" at bounding box center [89, 75] width 78 height 12
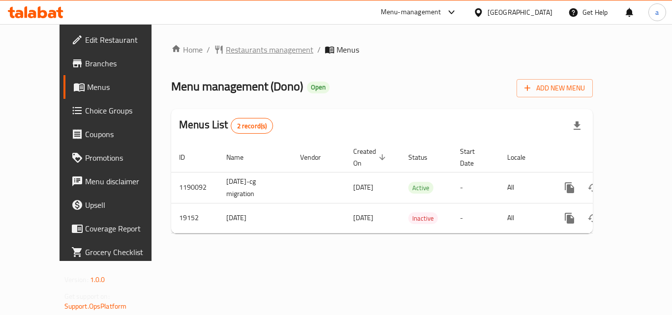
click at [236, 50] on span "Restaurants management" at bounding box center [270, 50] width 88 height 12
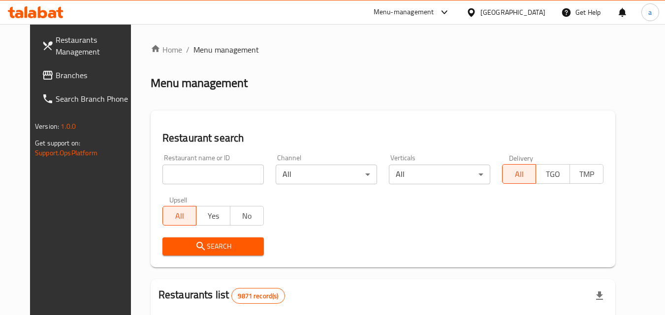
drag, startPoint x: 180, startPoint y: 172, endPoint x: 164, endPoint y: 172, distance: 15.7
click at [180, 172] on input "search" at bounding box center [212, 175] width 101 height 20
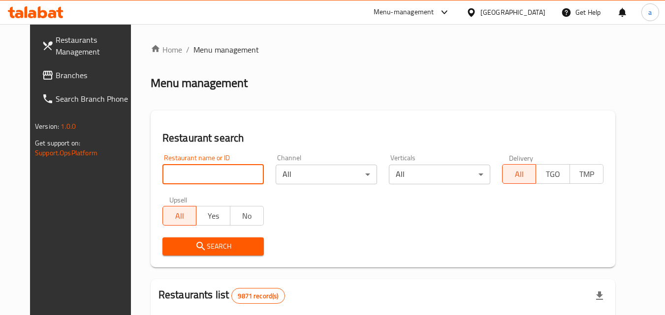
paste input "10275"
type input "10275"
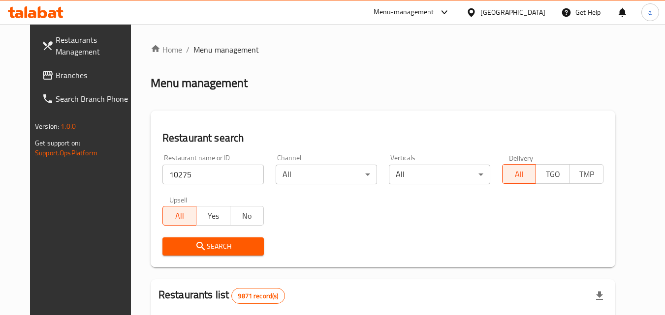
click at [237, 247] on span "Search" at bounding box center [213, 247] width 86 height 12
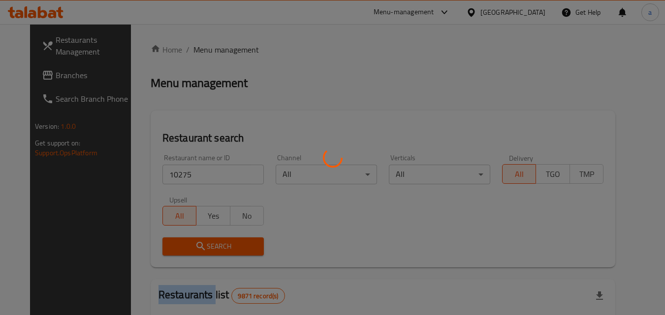
click at [237, 247] on div at bounding box center [332, 157] width 665 height 315
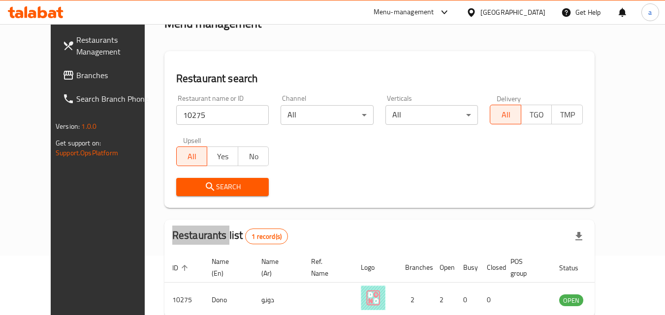
scroll to position [115, 0]
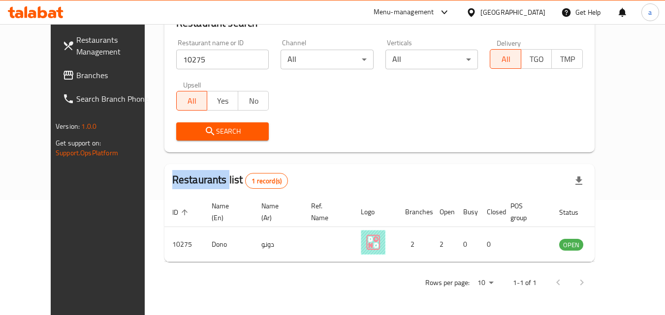
click at [76, 71] on span "Branches" at bounding box center [115, 75] width 78 height 12
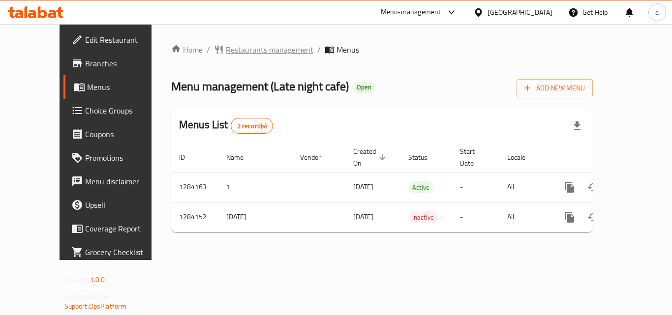
click at [240, 50] on span "Restaurants management" at bounding box center [270, 50] width 88 height 12
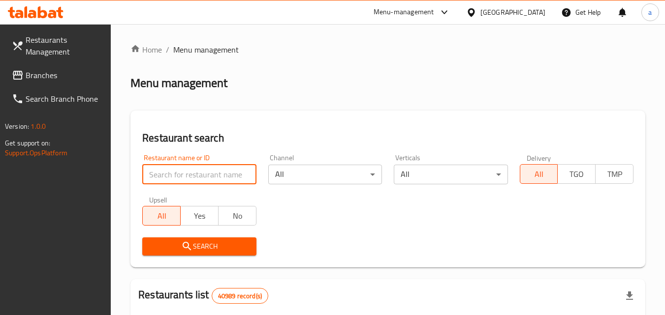
click at [204, 179] on input "search" at bounding box center [199, 175] width 114 height 20
paste input "695579"
type input "695579"
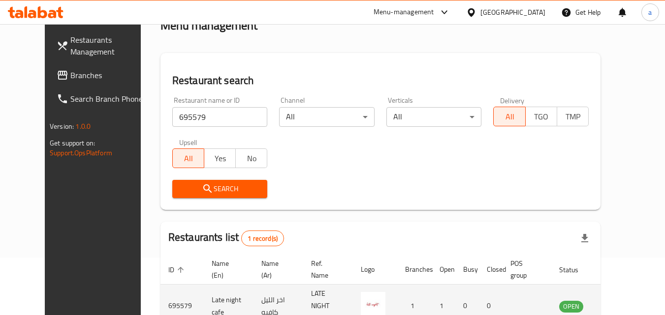
scroll to position [115, 0]
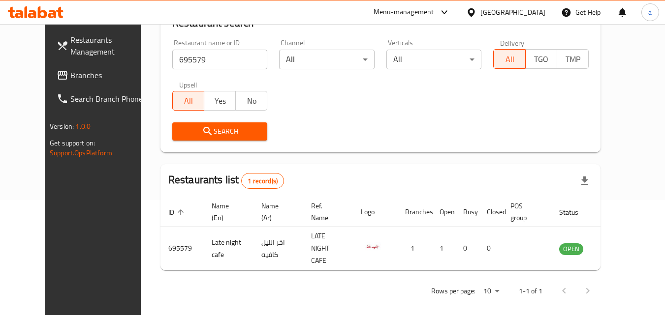
drag, startPoint x: 60, startPoint y: 73, endPoint x: 13, endPoint y: 100, distance: 53.8
click at [70, 73] on span "Branches" at bounding box center [109, 75] width 78 height 12
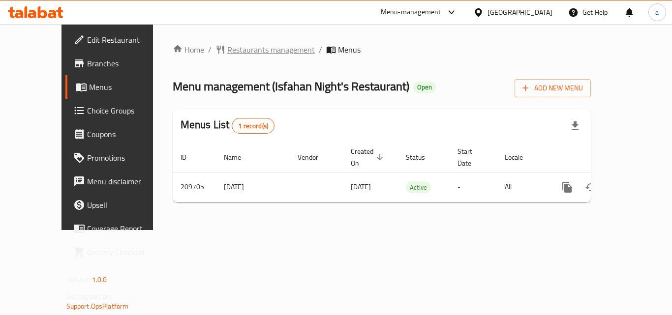
click at [227, 47] on span "Restaurants management" at bounding box center [271, 50] width 88 height 12
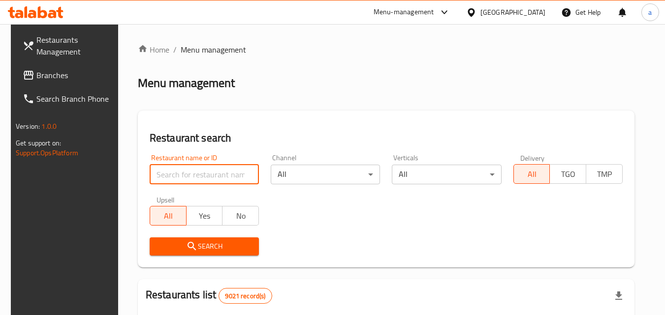
drag, startPoint x: 212, startPoint y: 182, endPoint x: 210, endPoint y: 173, distance: 9.1
click at [212, 182] on input "search" at bounding box center [204, 175] width 109 height 20
paste input "623451"
click at [210, 173] on input "623451" at bounding box center [204, 175] width 109 height 20
type input "623451"
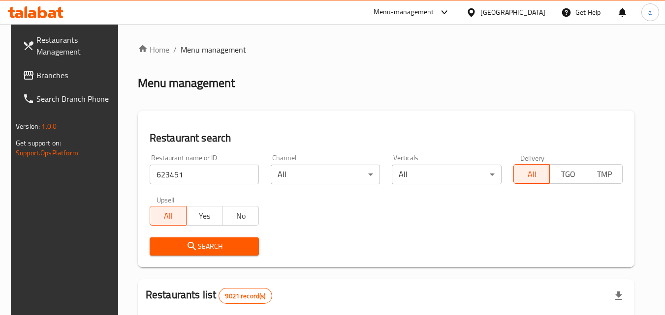
click at [203, 243] on span "Search" at bounding box center [204, 247] width 94 height 12
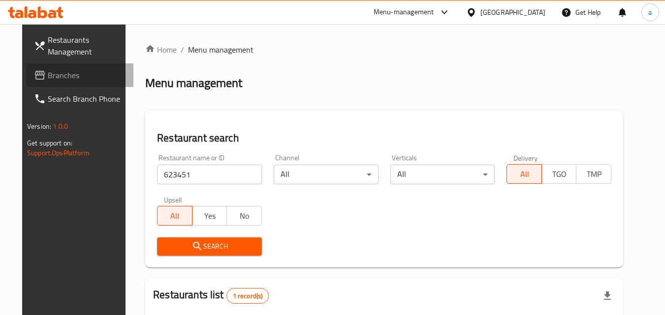
click at [71, 79] on span "Branches" at bounding box center [87, 75] width 78 height 12
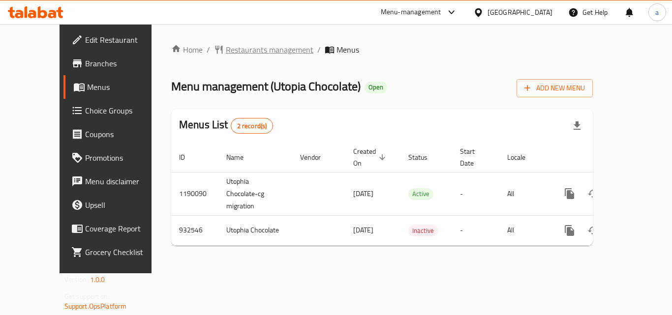
click at [227, 50] on span "Restaurants management" at bounding box center [270, 50] width 88 height 12
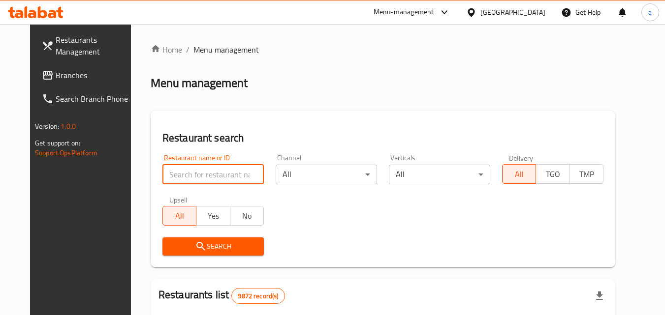
click at [169, 175] on input "search" at bounding box center [212, 175] width 101 height 20
paste input "658936"
type input "658936"
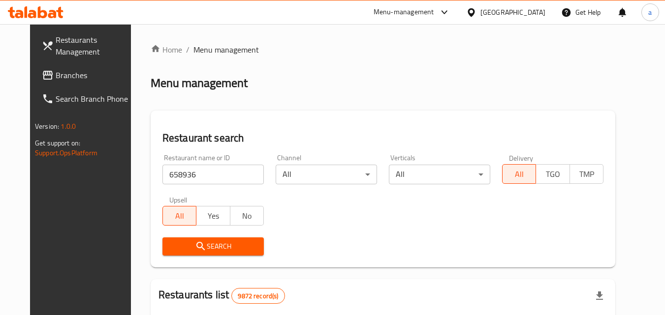
click at [178, 243] on span "Search" at bounding box center [213, 247] width 86 height 12
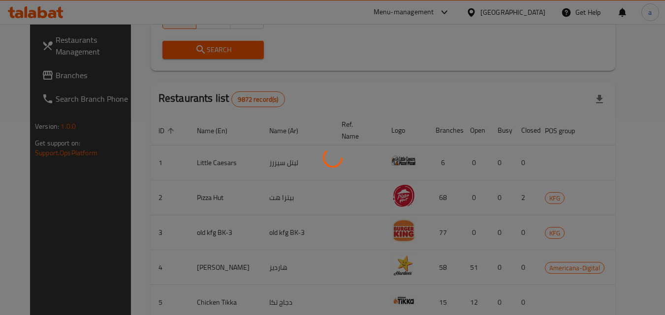
scroll to position [124, 0]
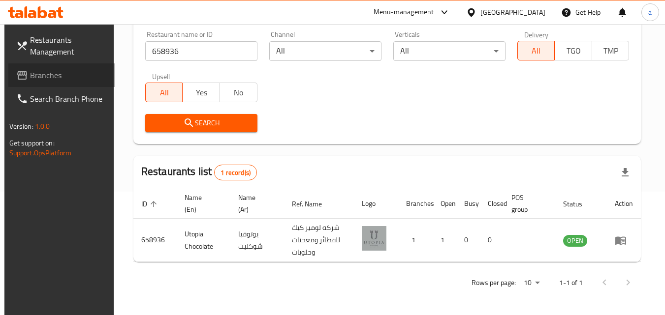
click at [64, 71] on span "Branches" at bounding box center [69, 75] width 78 height 12
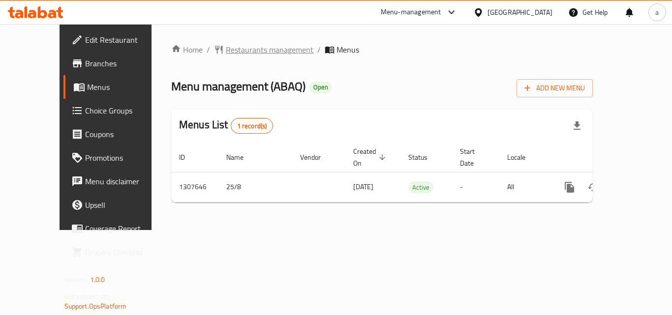
click at [226, 49] on span "Restaurants management" at bounding box center [270, 50] width 88 height 12
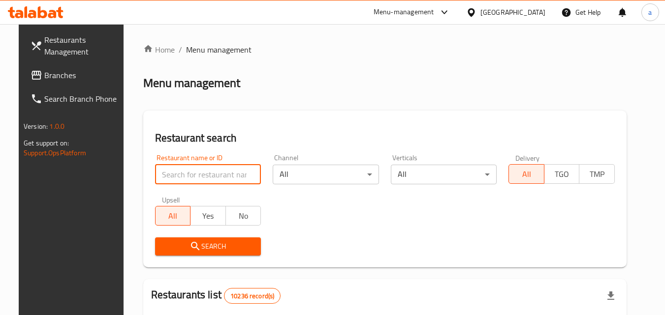
click at [204, 167] on input "search" at bounding box center [208, 175] width 106 height 20
paste input "704573"
type input "704573"
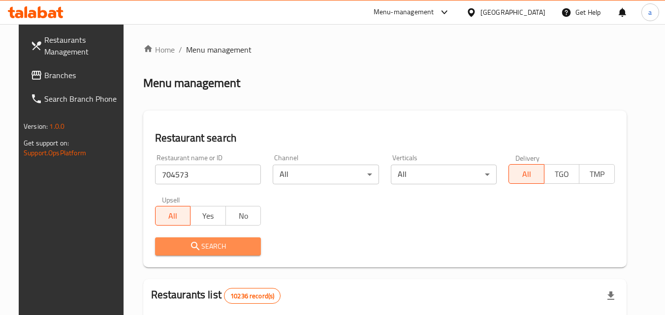
click at [189, 246] on icon "submit" at bounding box center [195, 247] width 12 height 12
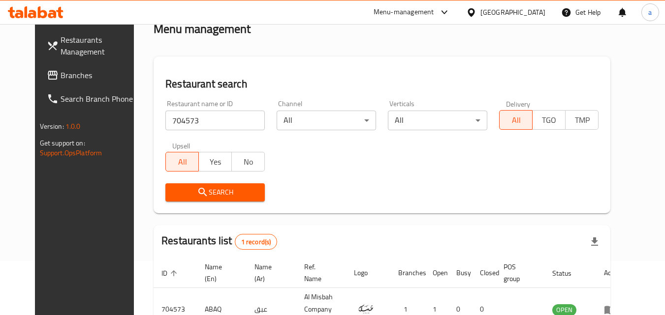
scroll to position [98, 0]
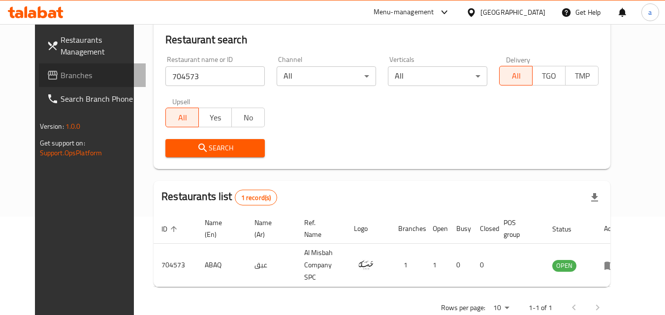
click at [61, 79] on span "Branches" at bounding box center [100, 75] width 78 height 12
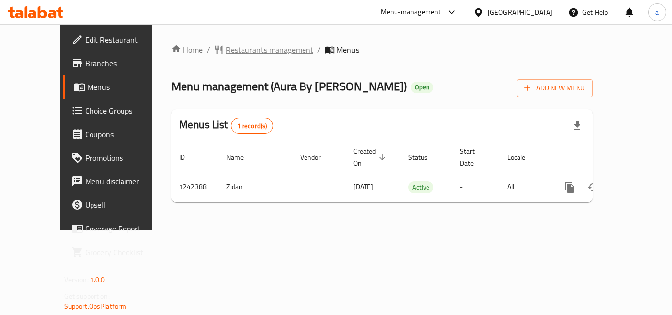
click at [253, 46] on span "Restaurants management" at bounding box center [270, 50] width 88 height 12
click at [226, 54] on span "Restaurants management" at bounding box center [270, 50] width 88 height 12
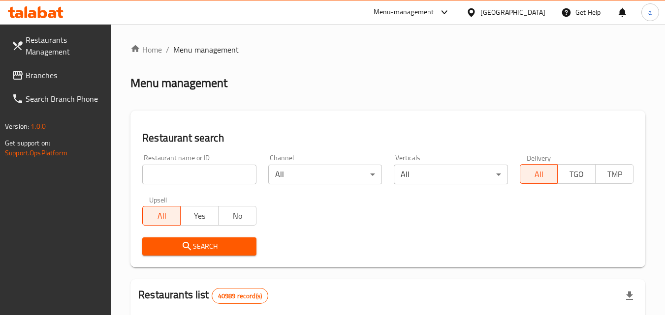
click at [205, 174] on input "search" at bounding box center [199, 175] width 114 height 20
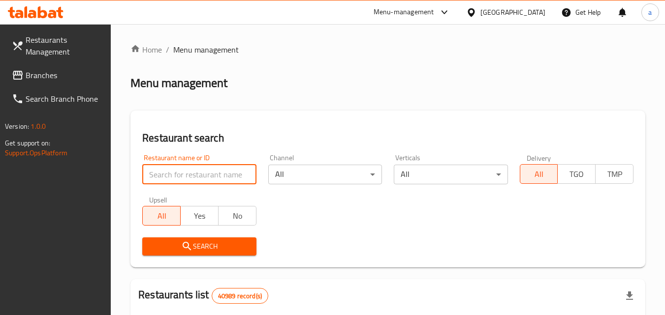
paste input "681116"
type input "681116"
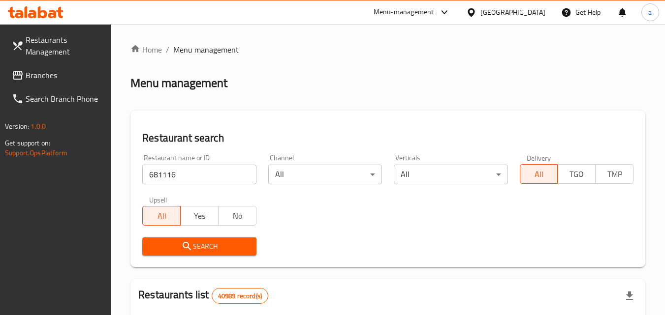
drag, startPoint x: 198, startPoint y: 232, endPoint x: 206, endPoint y: 242, distance: 13.0
click at [202, 236] on div "Search" at bounding box center [198, 247] width 125 height 30
click at [206, 242] on span "Search" at bounding box center [199, 247] width 98 height 12
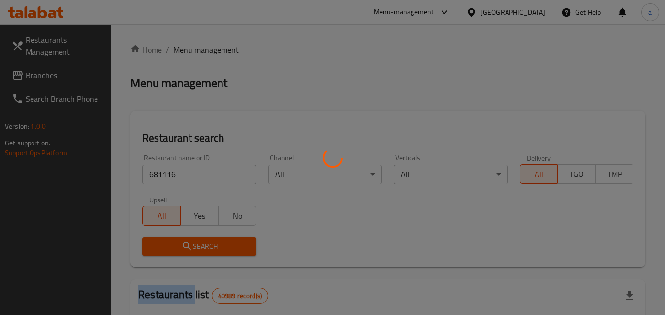
click at [206, 242] on div at bounding box center [332, 157] width 665 height 315
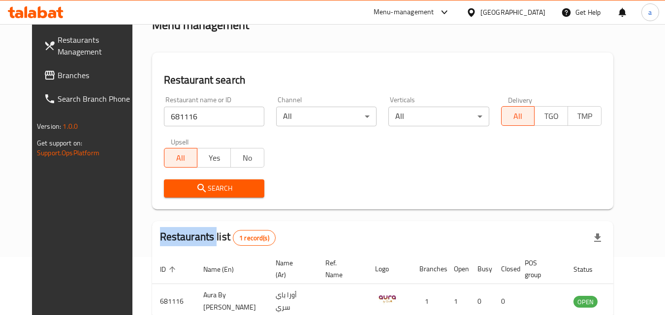
scroll to position [99, 0]
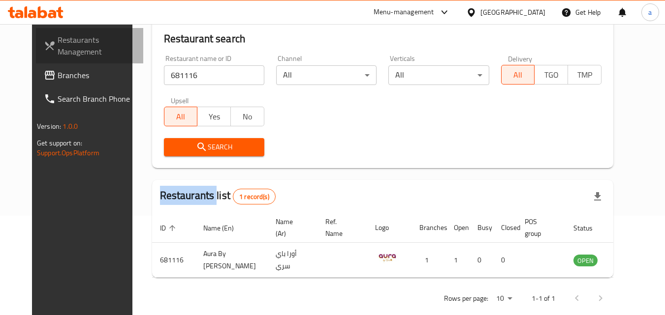
click at [77, 62] on link "Restaurants Management" at bounding box center [89, 45] width 107 height 35
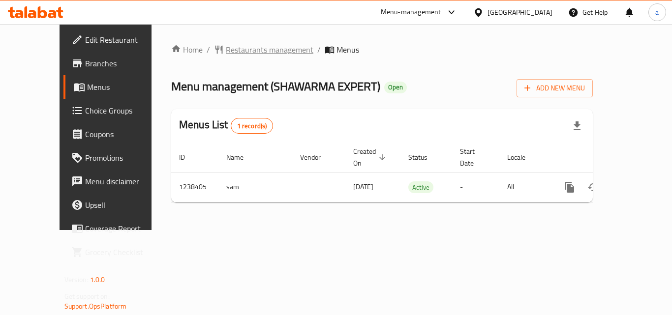
click at [226, 51] on span "Restaurants management" at bounding box center [270, 50] width 88 height 12
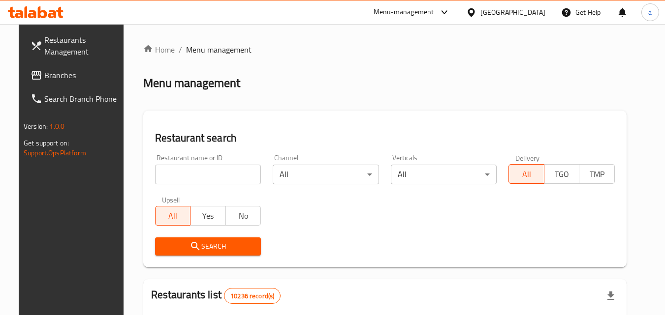
click at [193, 167] on input "search" at bounding box center [208, 175] width 106 height 20
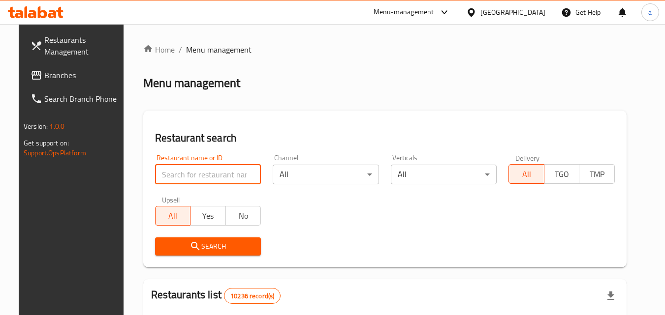
paste input "679699"
type input "679699"
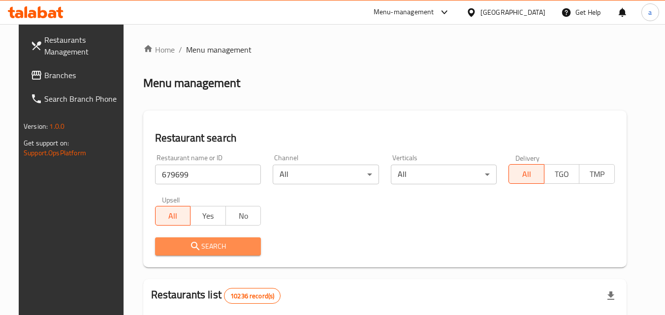
click at [201, 245] on span "Search" at bounding box center [208, 247] width 91 height 12
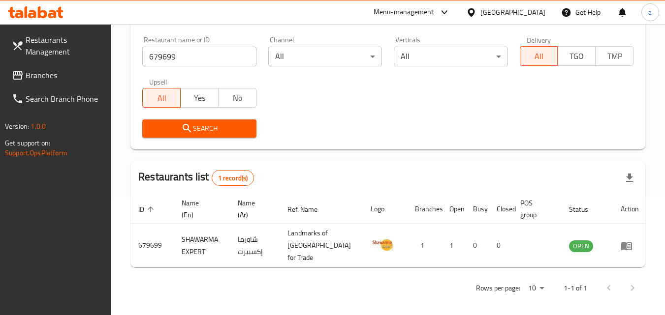
scroll to position [124, 0]
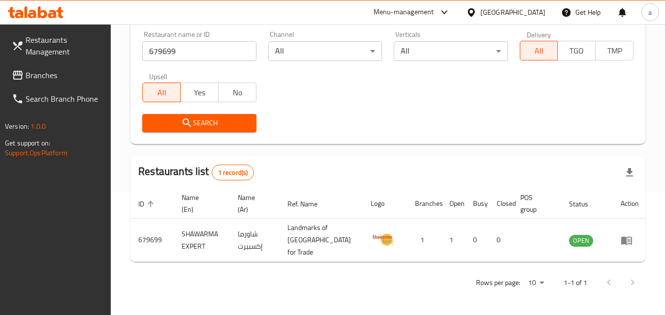
click at [56, 74] on span "Branches" at bounding box center [65, 75] width 78 height 12
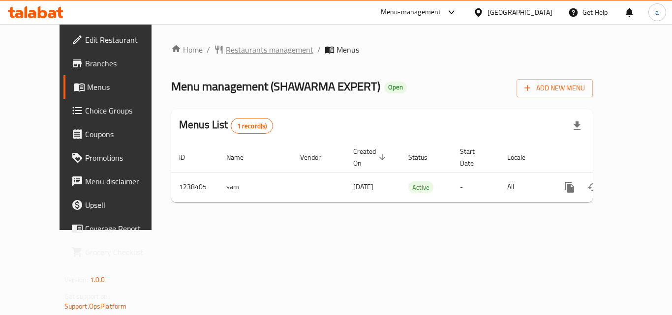
click at [229, 44] on span "Restaurants management" at bounding box center [270, 50] width 88 height 12
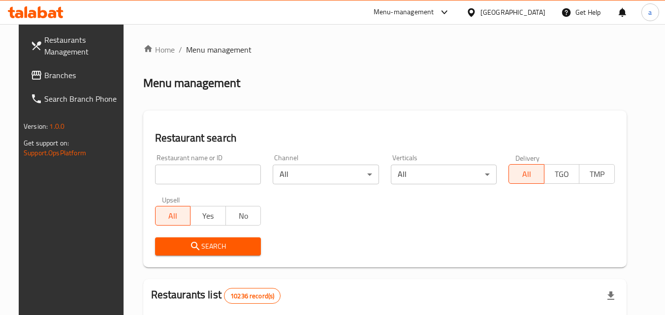
click at [155, 174] on input "search" at bounding box center [208, 175] width 106 height 20
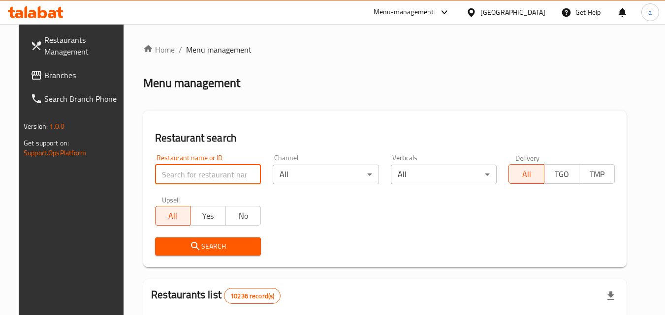
paste input "679699"
type input "679699"
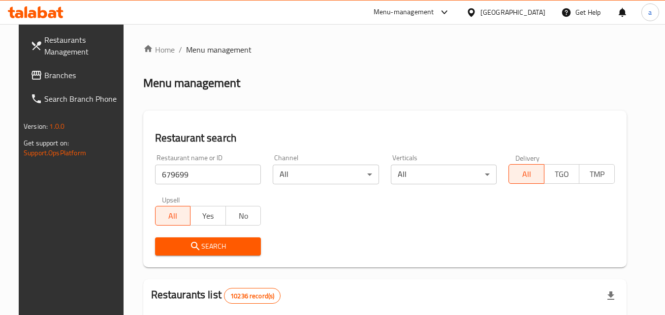
click at [210, 251] on span "Search" at bounding box center [208, 247] width 91 height 12
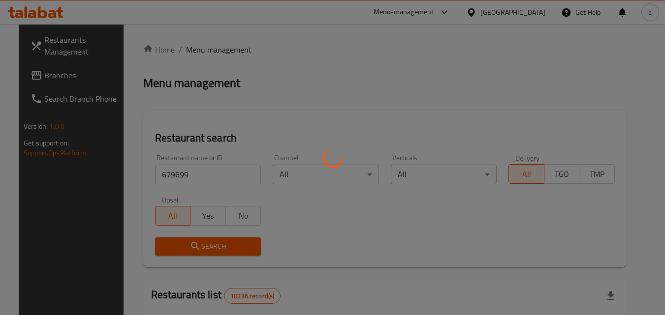
click at [213, 251] on div at bounding box center [332, 157] width 665 height 315
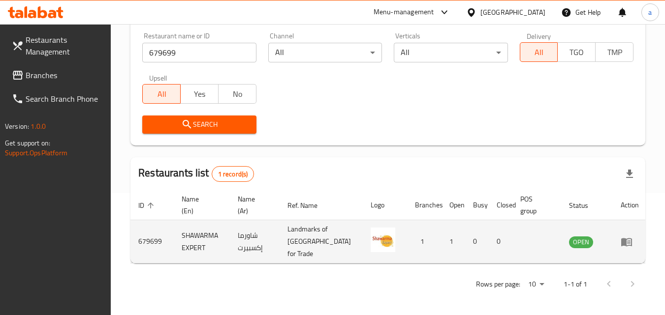
scroll to position [124, 0]
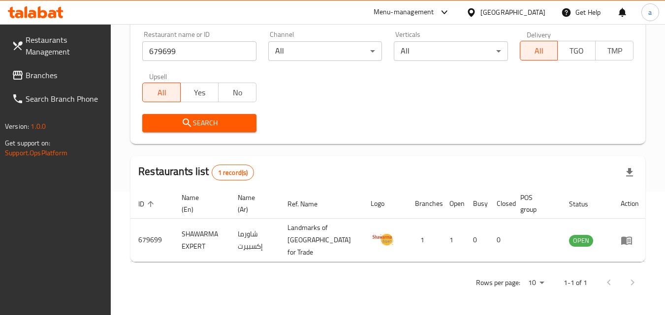
click at [36, 72] on span "Branches" at bounding box center [65, 75] width 78 height 12
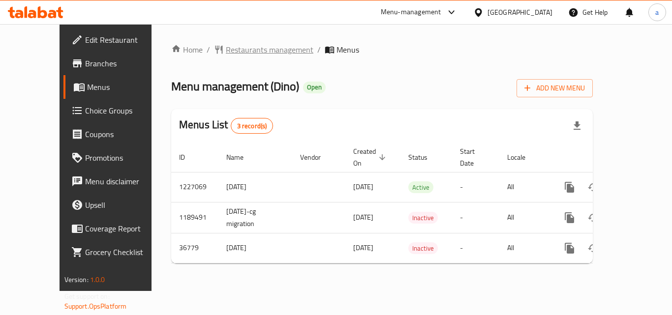
click at [260, 51] on span "Restaurants management" at bounding box center [270, 50] width 88 height 12
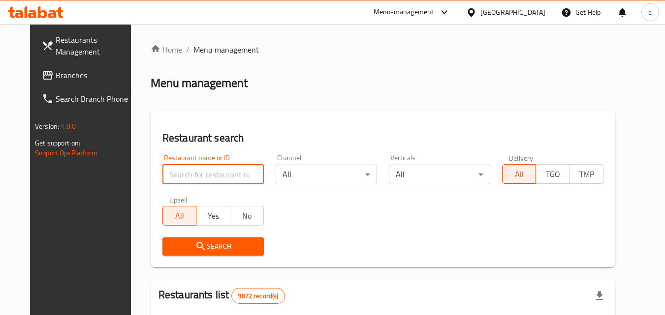
drag, startPoint x: 152, startPoint y: 171, endPoint x: 144, endPoint y: 170, distance: 7.9
click at [162, 171] on input "search" at bounding box center [212, 175] width 101 height 20
paste input "19040"
type input "19040"
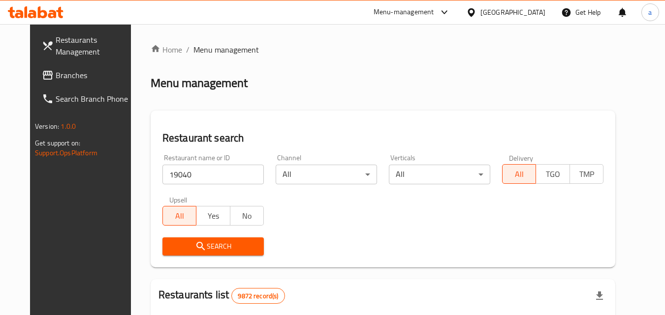
click at [223, 260] on div "Search" at bounding box center [212, 247] width 113 height 30
drag, startPoint x: 223, startPoint y: 260, endPoint x: 220, endPoint y: 248, distance: 12.2
click at [223, 259] on div "Search" at bounding box center [212, 247] width 113 height 30
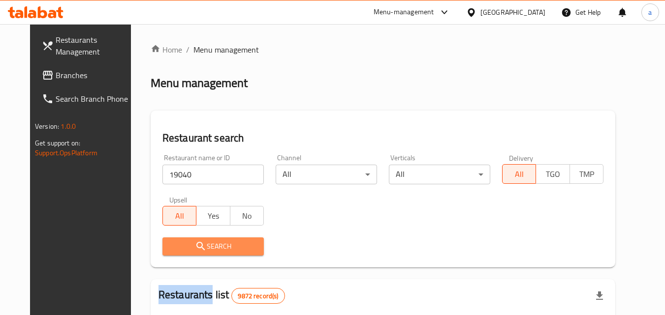
click at [220, 248] on span "Search" at bounding box center [213, 247] width 86 height 12
click at [220, 248] on div at bounding box center [332, 157] width 665 height 315
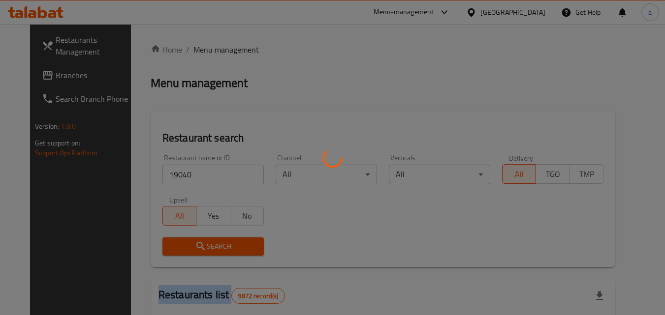
click at [220, 248] on div at bounding box center [332, 157] width 665 height 315
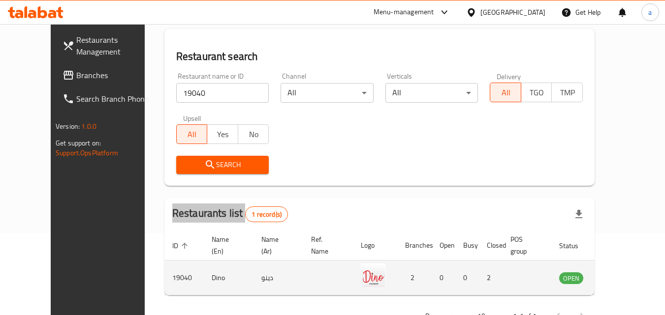
scroll to position [115, 0]
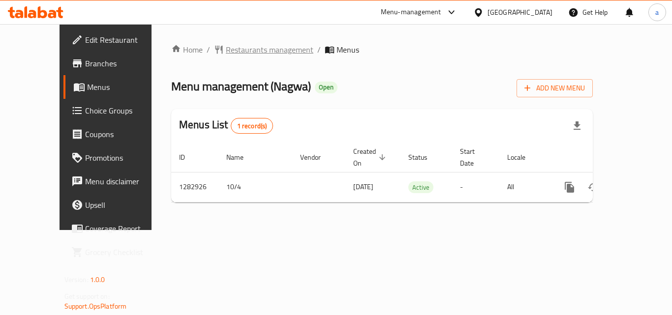
click at [237, 44] on span "Restaurants management" at bounding box center [270, 50] width 88 height 12
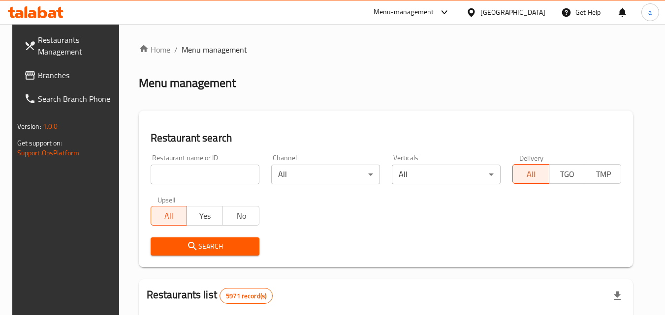
click at [167, 171] on input "search" at bounding box center [205, 175] width 109 height 20
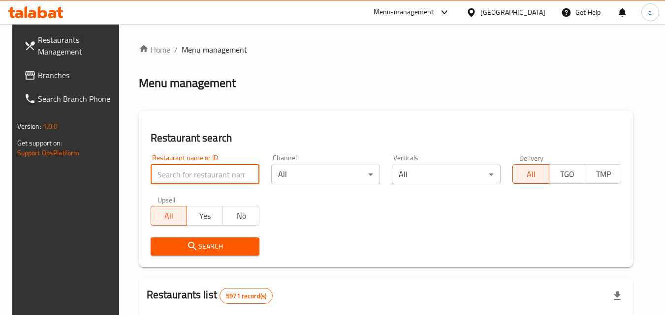
paste input "695054"
type input "695054"
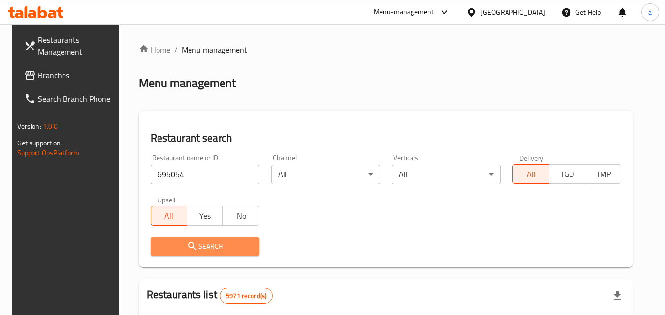
click at [234, 246] on span "Search" at bounding box center [204, 247] width 93 height 12
click at [234, 246] on div at bounding box center [332, 157] width 665 height 315
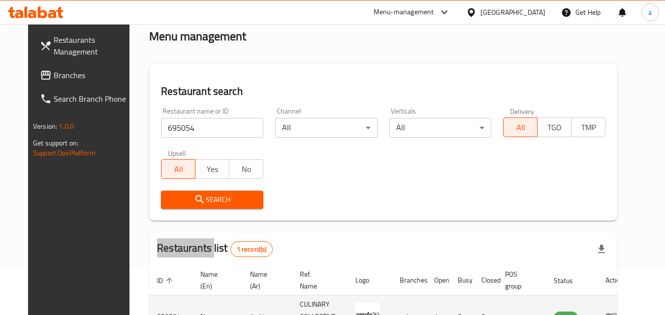
scroll to position [115, 0]
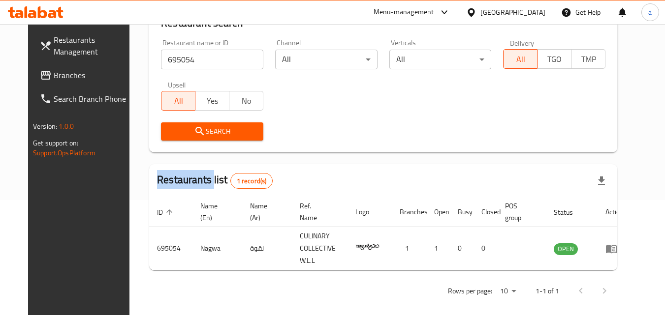
drag, startPoint x: 34, startPoint y: 69, endPoint x: 5, endPoint y: 79, distance: 30.2
click at [54, 69] on span "Branches" at bounding box center [93, 75] width 78 height 12
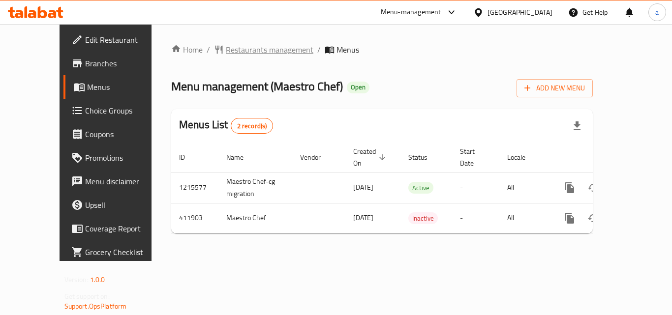
click at [226, 52] on span "Restaurants management" at bounding box center [270, 50] width 88 height 12
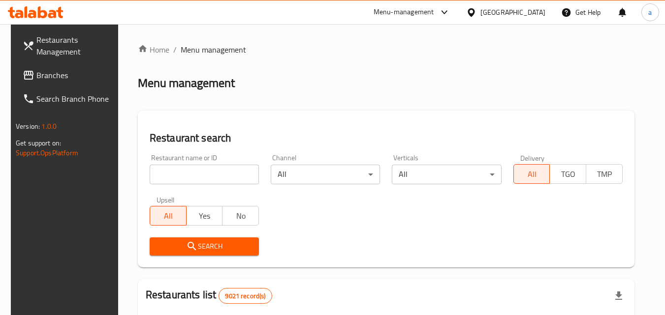
click at [151, 170] on input "search" at bounding box center [204, 175] width 109 height 20
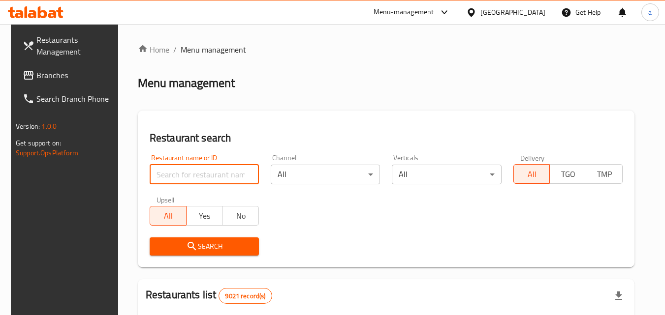
paste input "632093"
type input "632093"
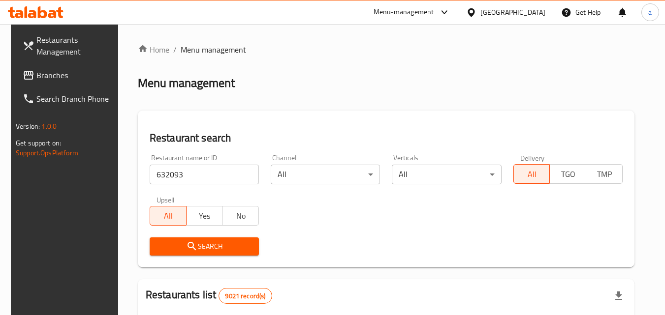
click at [227, 244] on span "Search" at bounding box center [204, 247] width 94 height 12
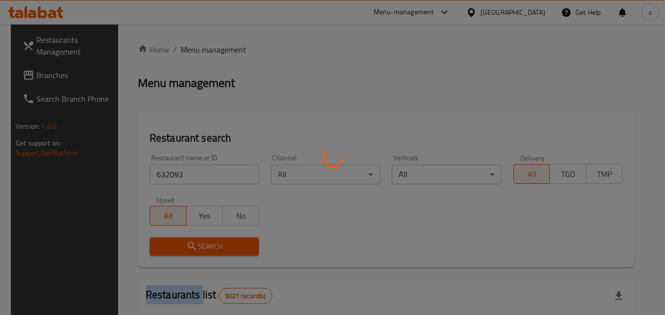
click at [227, 244] on div at bounding box center [332, 157] width 665 height 315
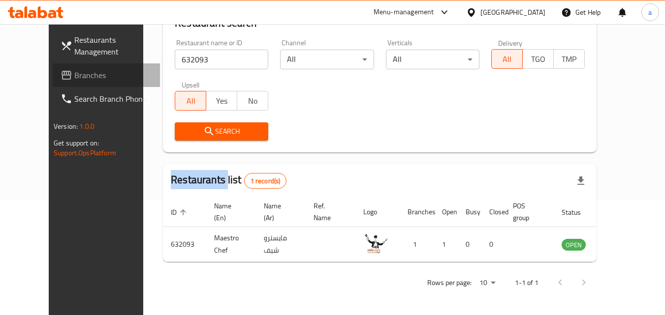
click at [74, 72] on span "Branches" at bounding box center [113, 75] width 78 height 12
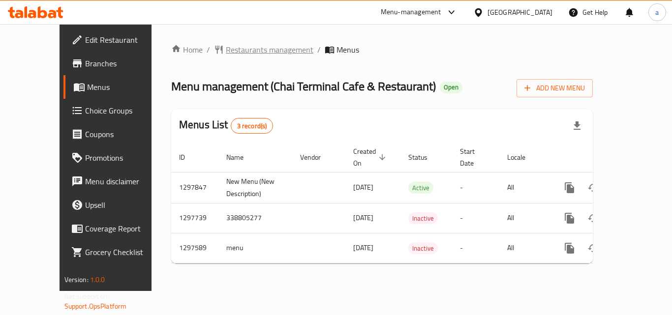
click at [226, 52] on span "Restaurants management" at bounding box center [270, 50] width 88 height 12
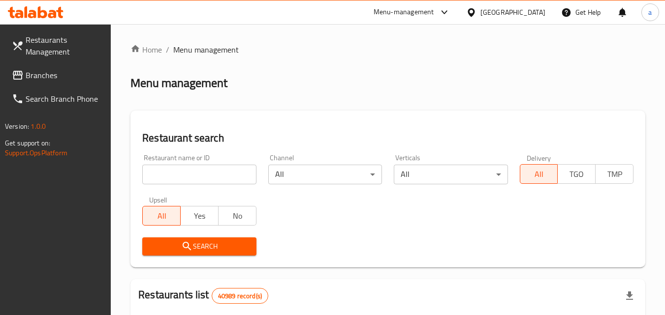
click at [207, 175] on input "search" at bounding box center [199, 175] width 114 height 20
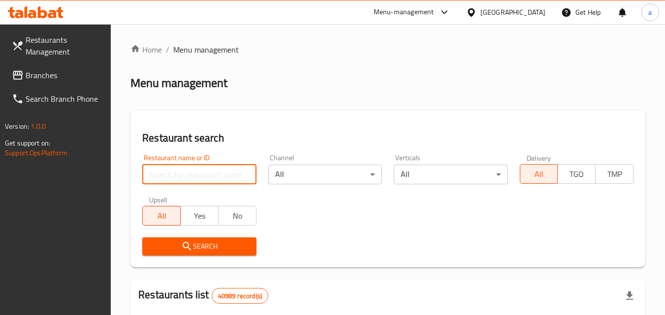
paste input "700539"
type input "700539"
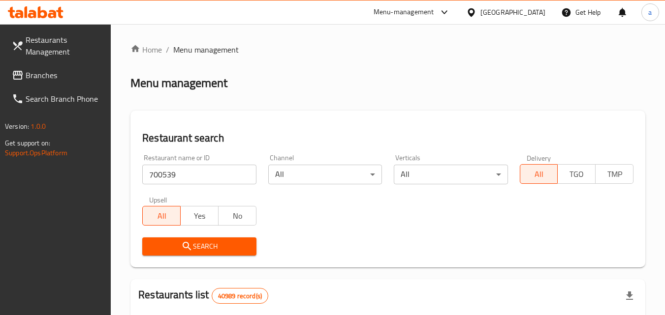
click at [198, 248] on span "Search" at bounding box center [199, 247] width 98 height 12
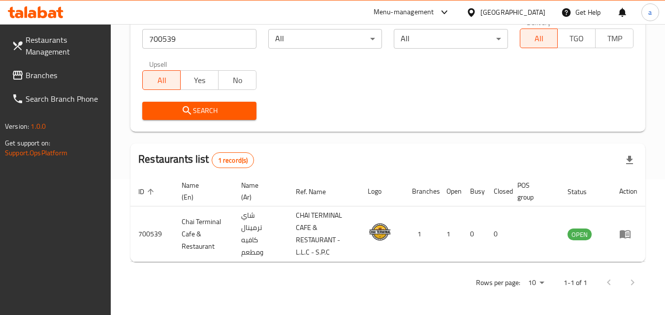
scroll to position [136, 0]
drag, startPoint x: 76, startPoint y: 72, endPoint x: 21, endPoint y: 69, distance: 55.2
click at [76, 72] on span "Branches" at bounding box center [65, 75] width 78 height 12
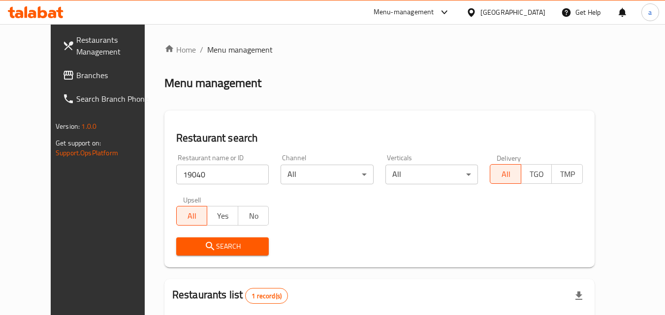
scroll to position [115, 0]
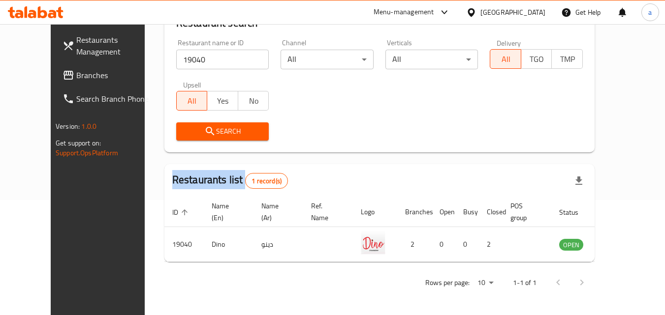
click at [76, 75] on span "Branches" at bounding box center [115, 75] width 78 height 12
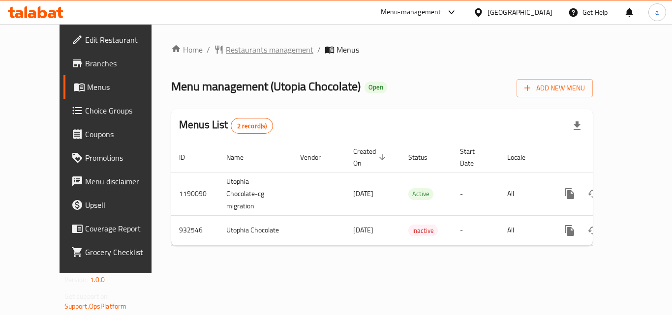
click at [226, 45] on span "Restaurants management" at bounding box center [270, 50] width 88 height 12
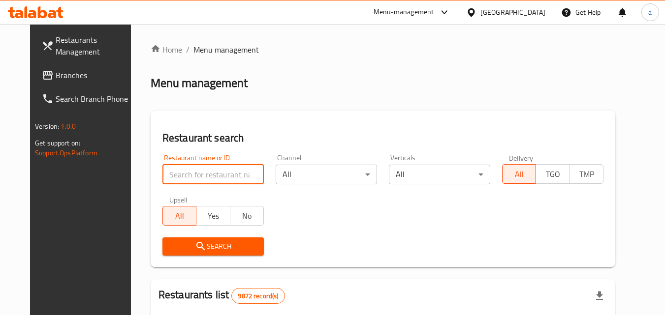
click at [196, 177] on input "search" at bounding box center [212, 175] width 101 height 20
paste input "658936"
type input "658936"
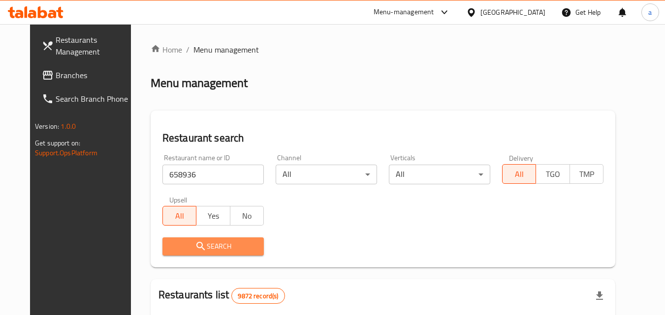
click at [200, 252] on span "Search" at bounding box center [213, 247] width 86 height 12
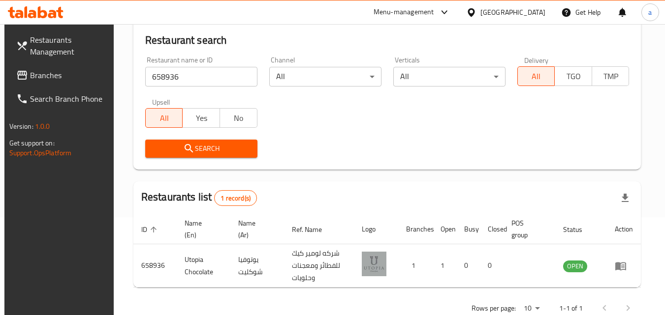
scroll to position [98, 0]
click at [363, 120] on div "Restaurant name or ID 658936 Restaurant name or ID Channel All ​ Verticals All …" at bounding box center [387, 106] width 496 height 113
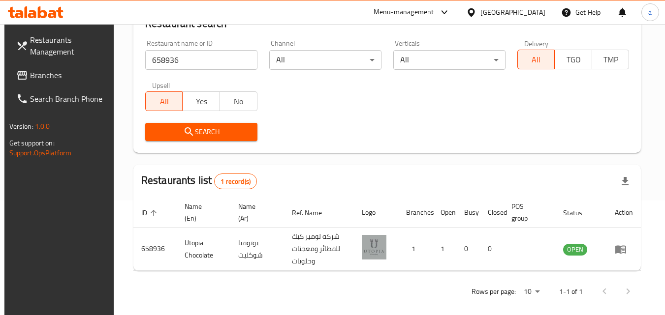
scroll to position [124, 0]
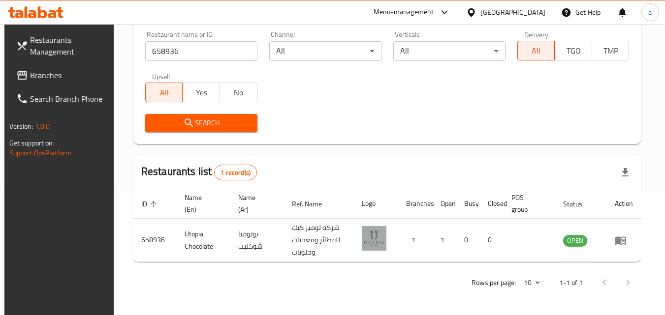
click at [377, 149] on div "Home / Menu management Menu management Restaurant search Restaurant name or ID …" at bounding box center [387, 107] width 508 height 375
